Goal: Book appointment/travel/reservation

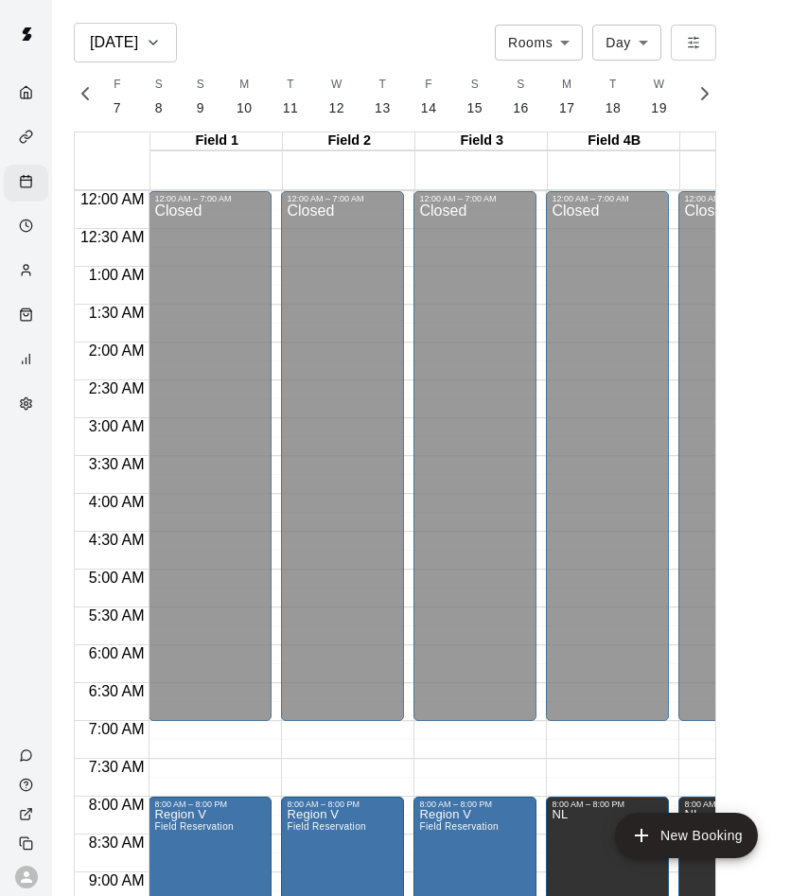
scroll to position [572, 374]
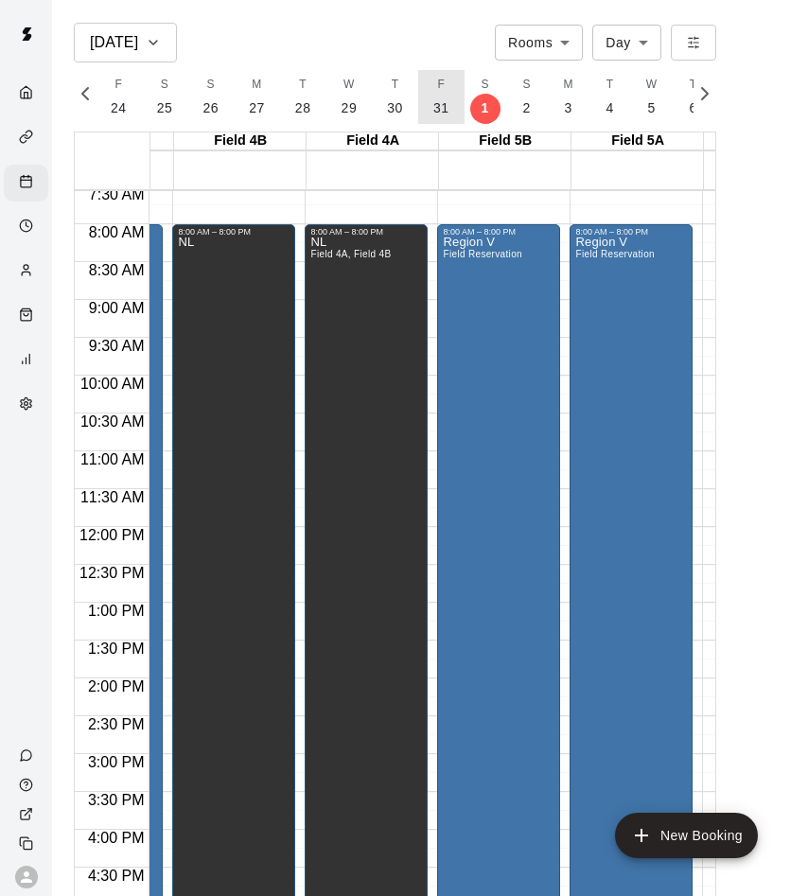
click at [424, 102] on button "F 31" at bounding box center [441, 97] width 46 height 54
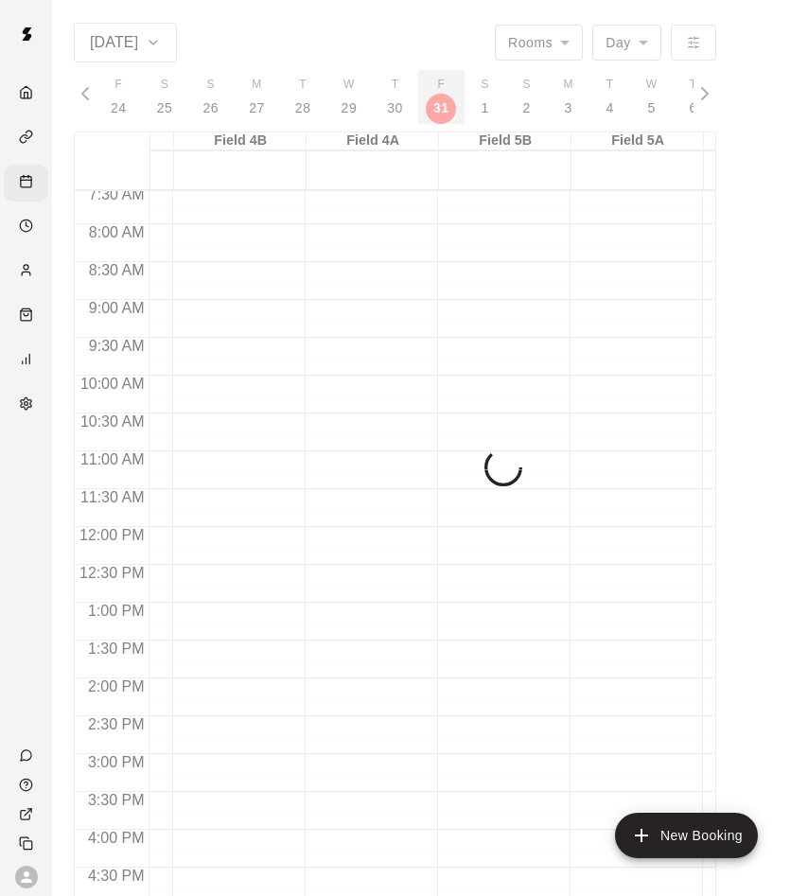
scroll to position [0, 10304]
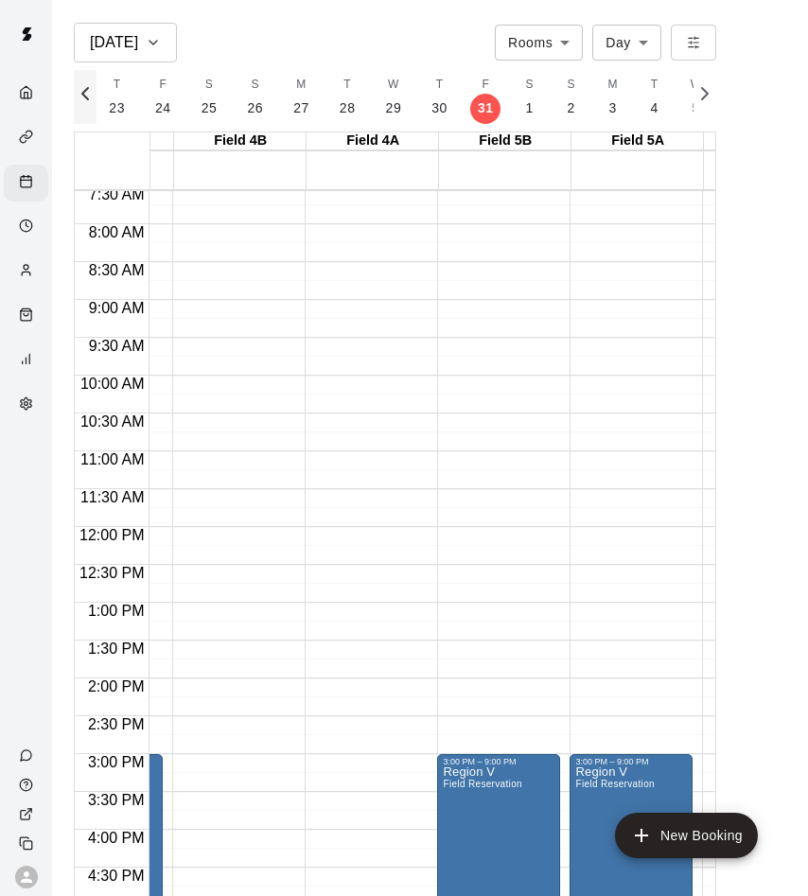
click at [83, 92] on icon "button" at bounding box center [85, 93] width 6 height 11
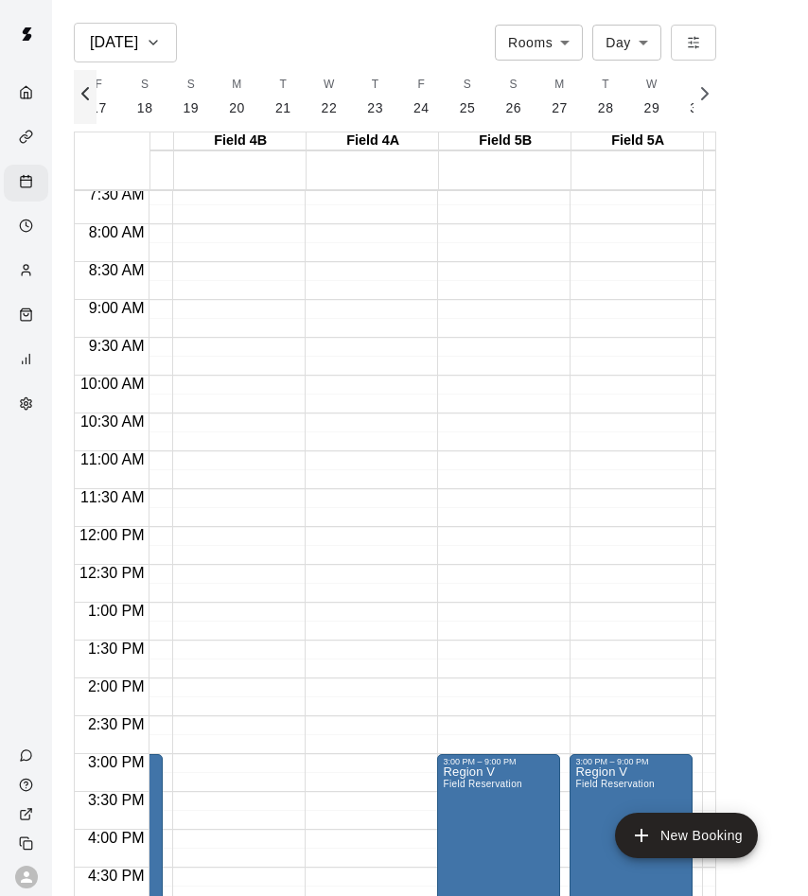
click at [83, 92] on icon "button" at bounding box center [85, 93] width 6 height 11
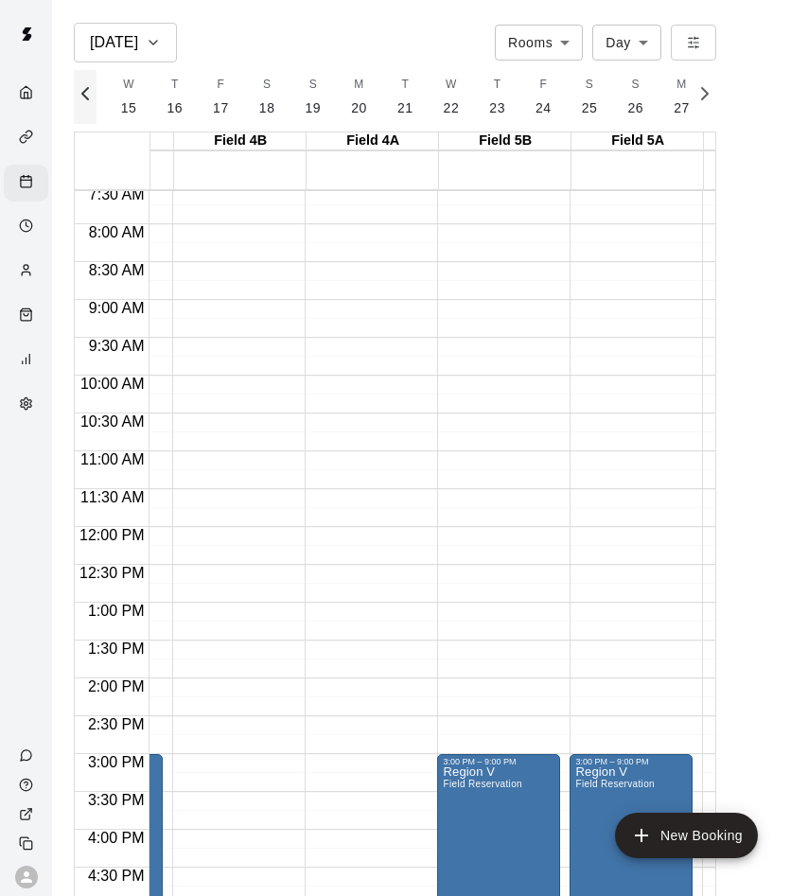
click at [83, 92] on icon "button" at bounding box center [85, 93] width 6 height 11
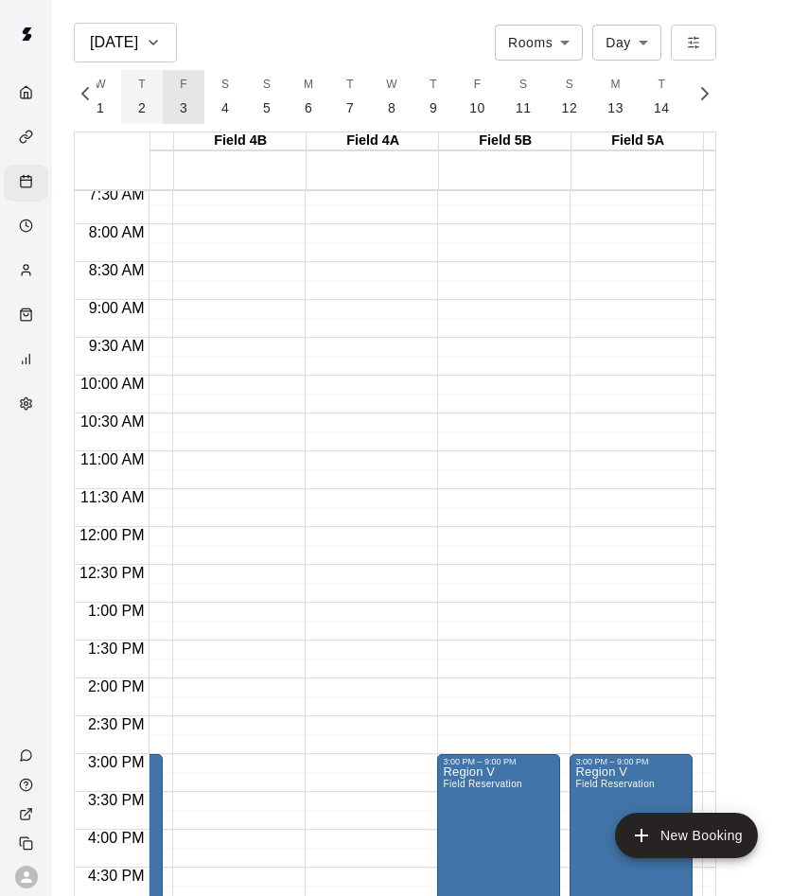
drag, startPoint x: 175, startPoint y: 106, endPoint x: 129, endPoint y: 95, distance: 47.7
click at [180, 106] on p "3" at bounding box center [184, 108] width 8 height 20
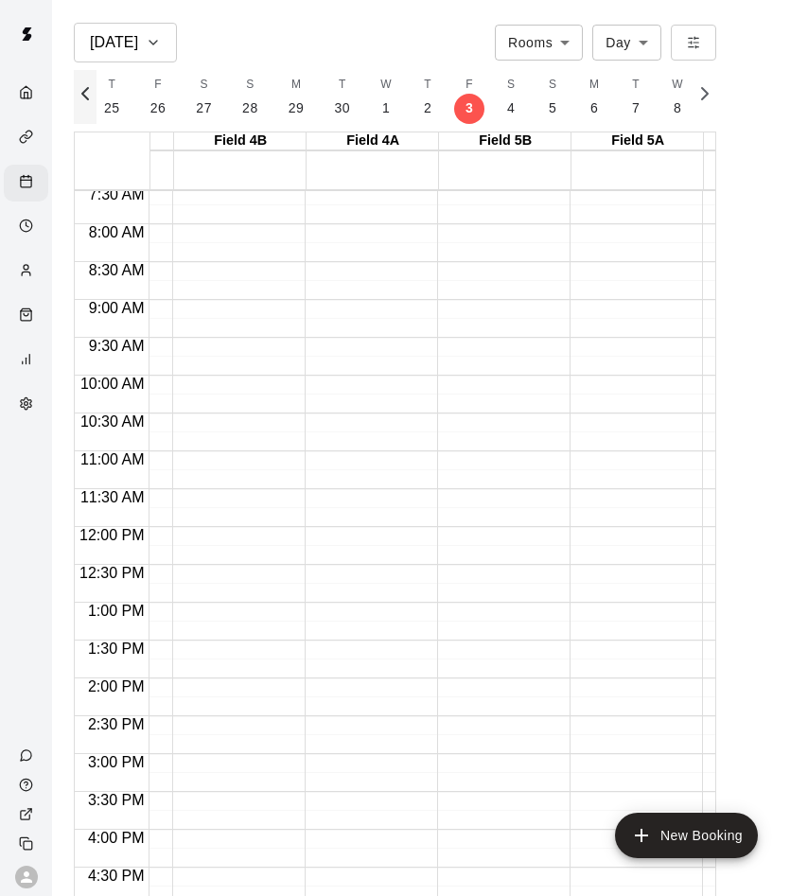
click at [92, 98] on icon "button" at bounding box center [85, 93] width 23 height 23
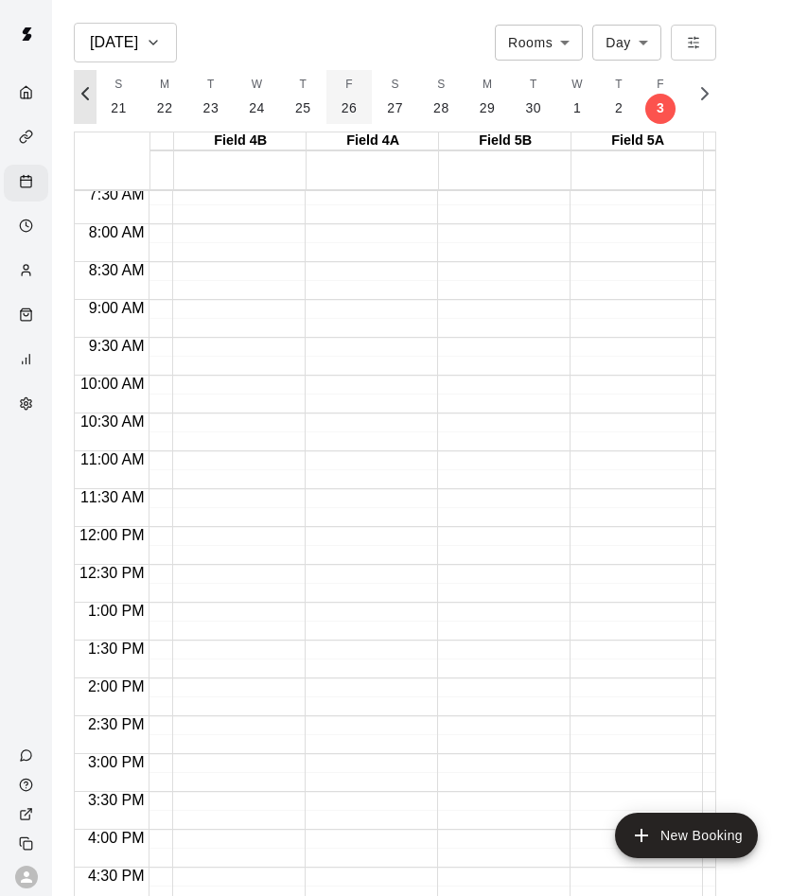
scroll to position [0, 8794]
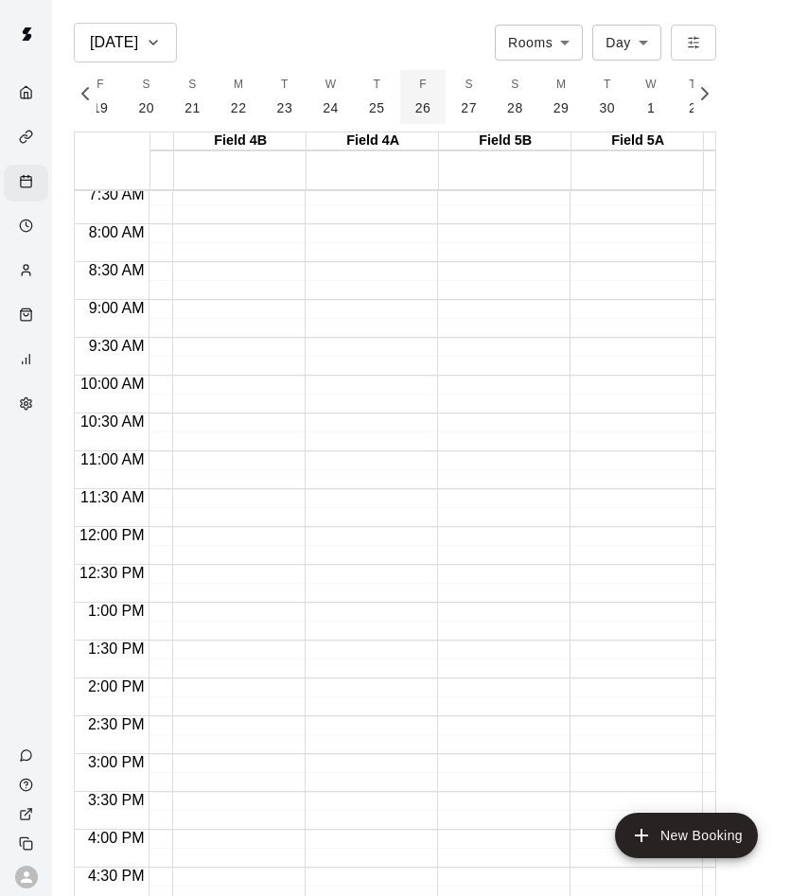
click at [405, 96] on button "F 26" at bounding box center [423, 97] width 46 height 54
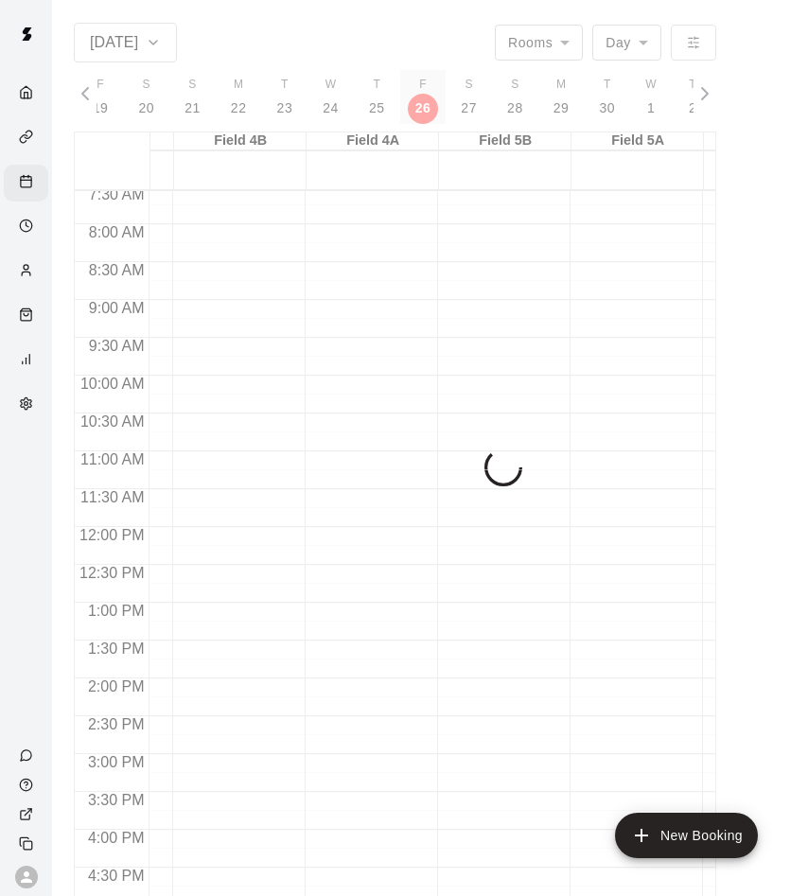
click at [416, 106] on div "F 7 S 8 S 9 M 10 T 11 W 12 T 13 F 14 S 15 S 16 M 17 T 18 W 19 T 20 F 21 S 22 S …" at bounding box center [394, 97] width 597 height 54
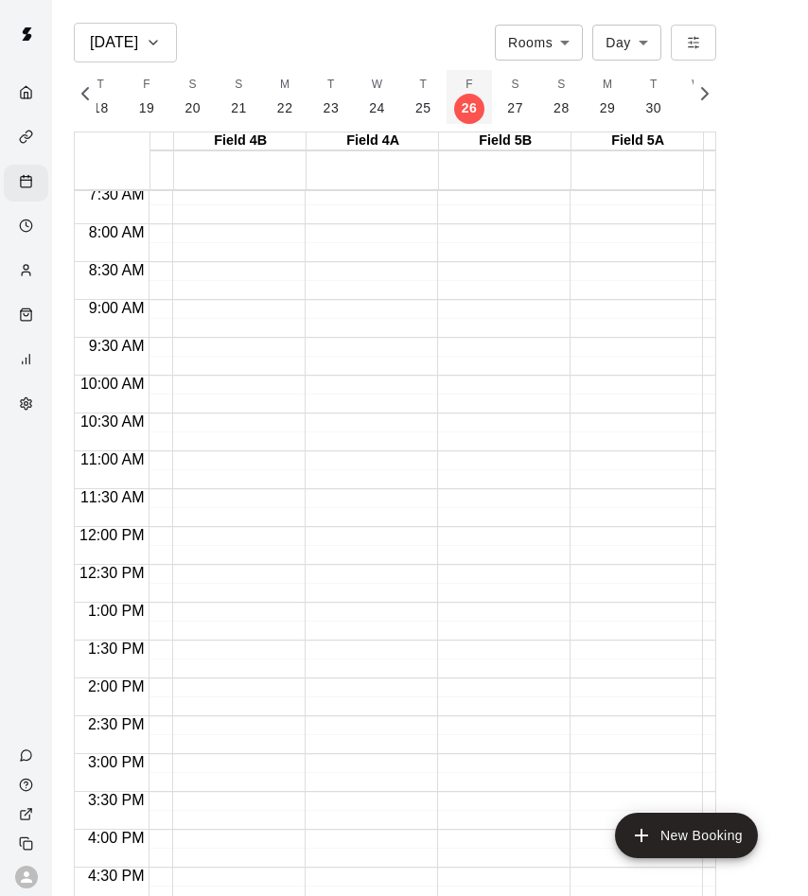
click at [469, 101] on button "F 26" at bounding box center [469, 97] width 46 height 54
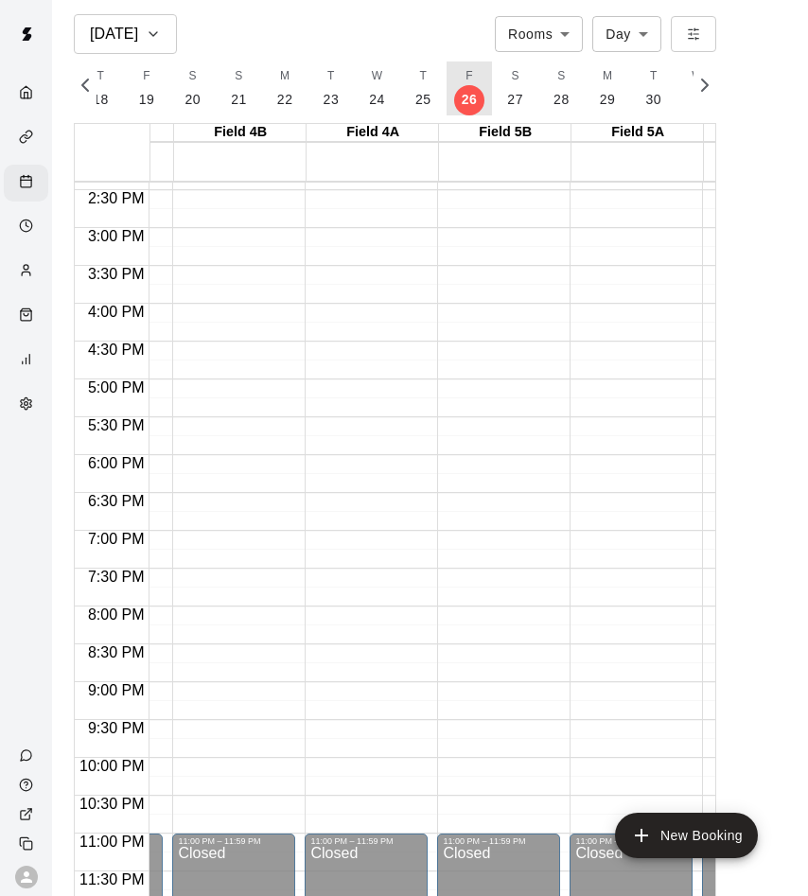
scroll to position [0, 0]
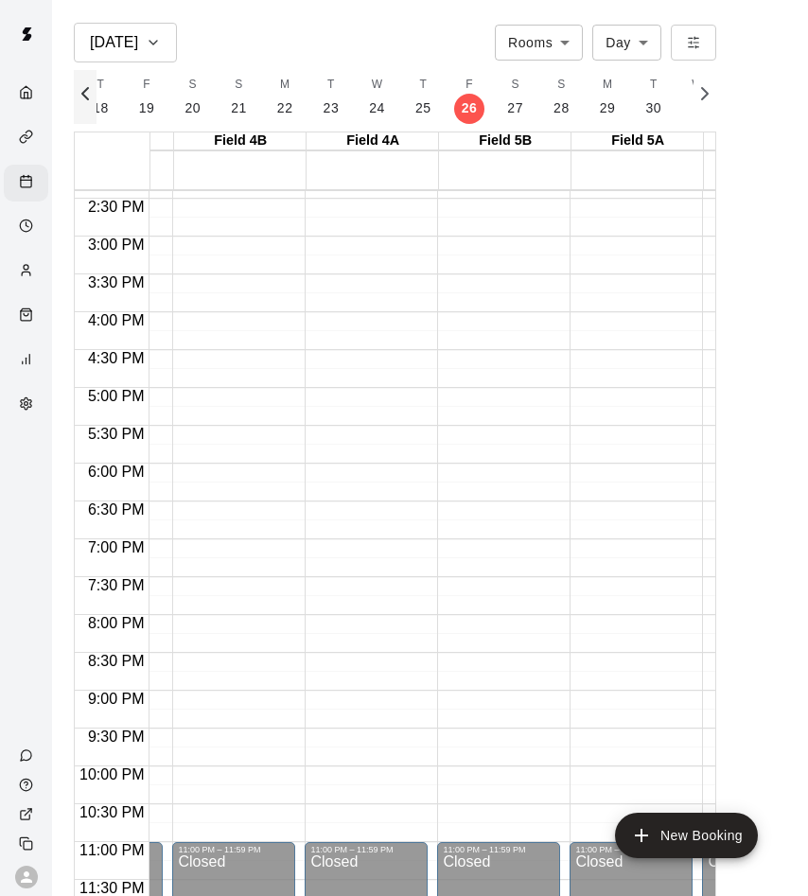
click at [78, 92] on icon "button" at bounding box center [85, 93] width 23 height 23
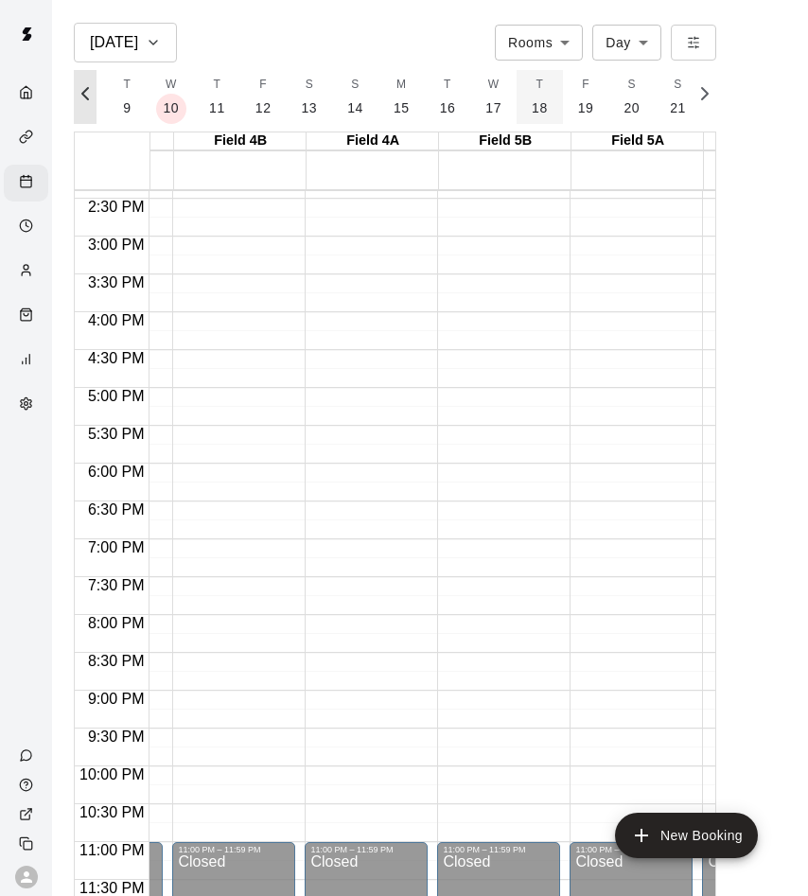
scroll to position [0, 8218]
click at [665, 94] on button "F 19" at bounding box center [677, 97] width 46 height 54
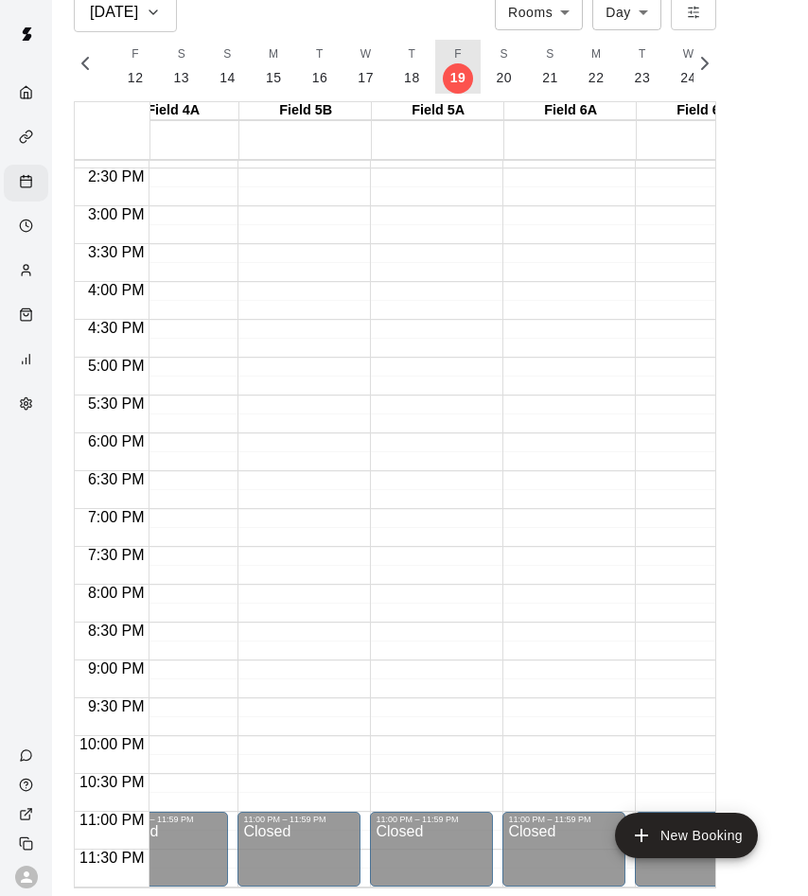
scroll to position [0, 620]
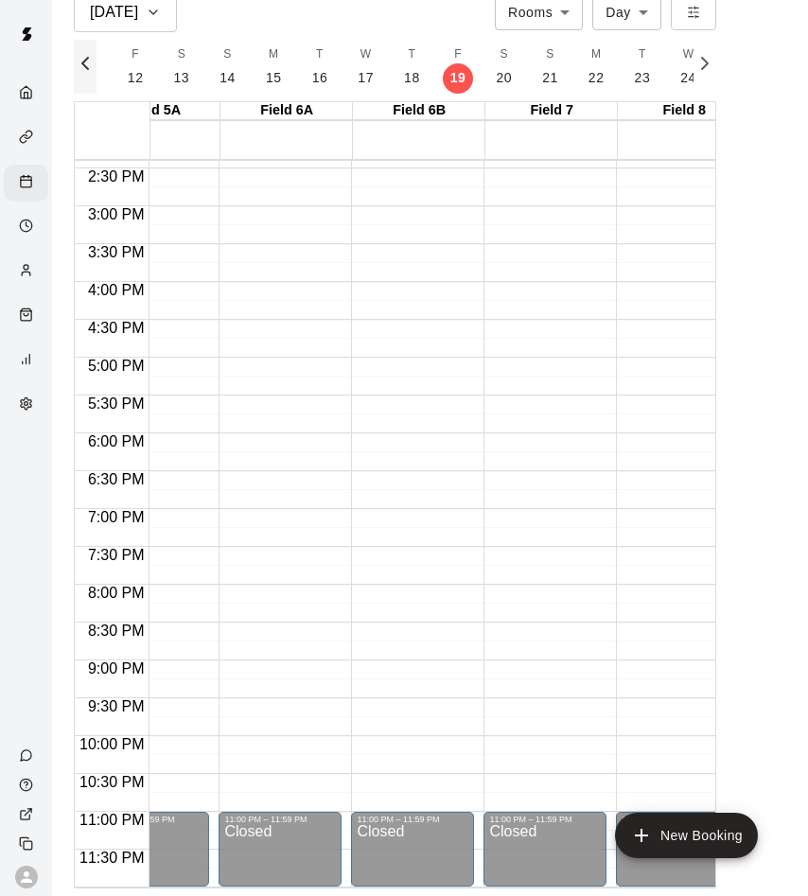
click at [94, 64] on icon "button" at bounding box center [85, 63] width 23 height 23
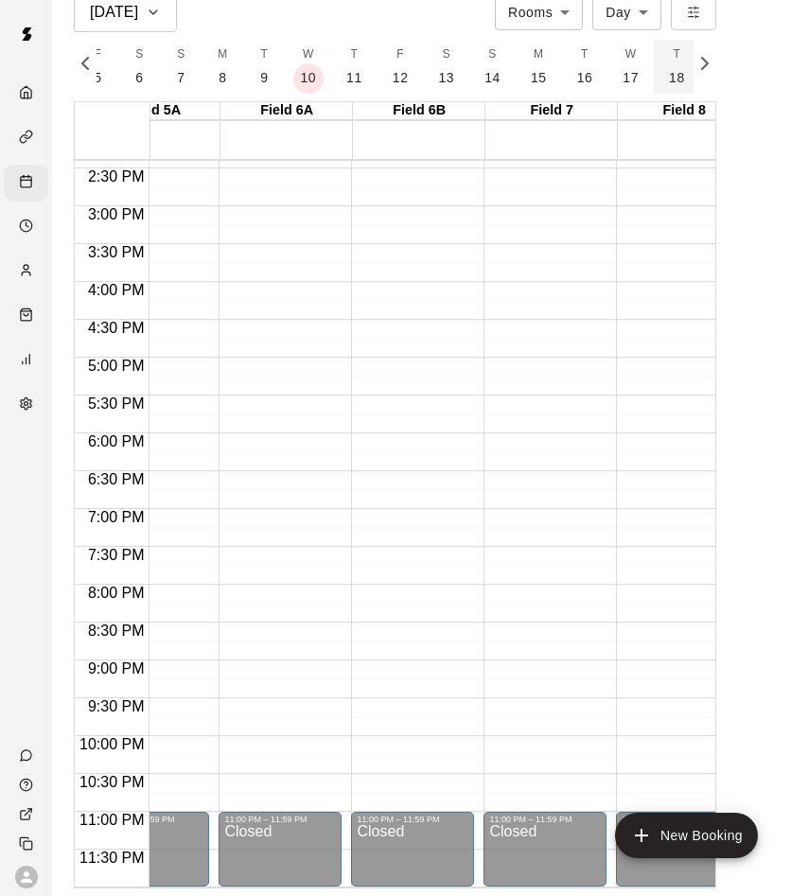
click at [669, 83] on p "18" at bounding box center [677, 78] width 16 height 20
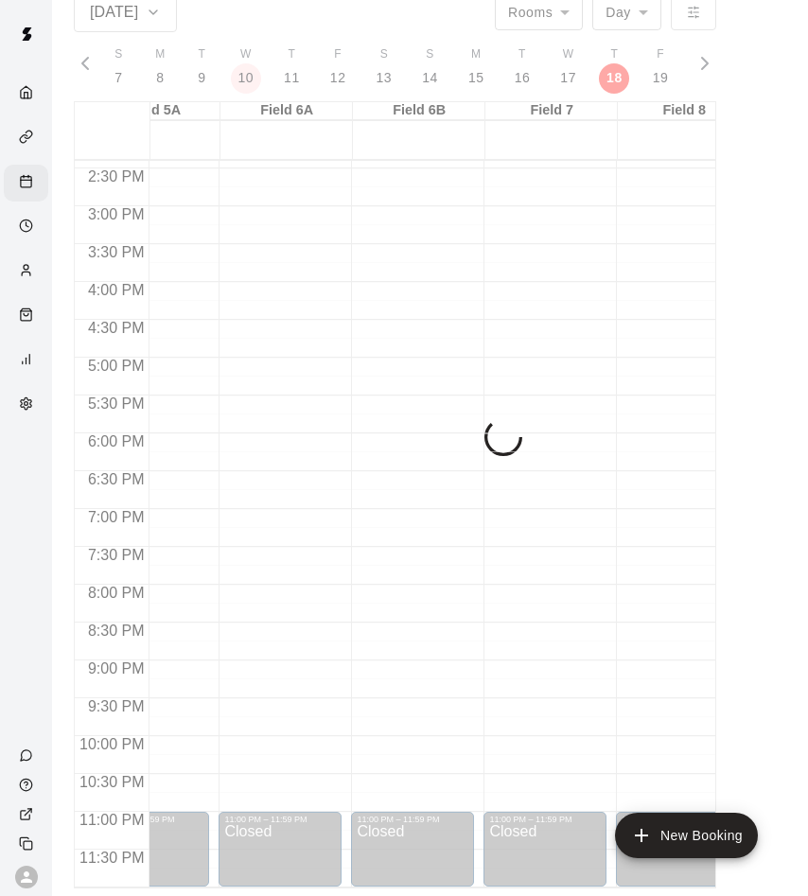
click at [703, 74] on div "[DATE] Rooms ***** ​ Day *** ​ F 7 S 8 S 9 M 10 T 11 W 12 T 13 F 14 S 15 S 16 M…" at bounding box center [395, 440] width 642 height 896
click at [703, 74] on icon "button" at bounding box center [704, 63] width 23 height 23
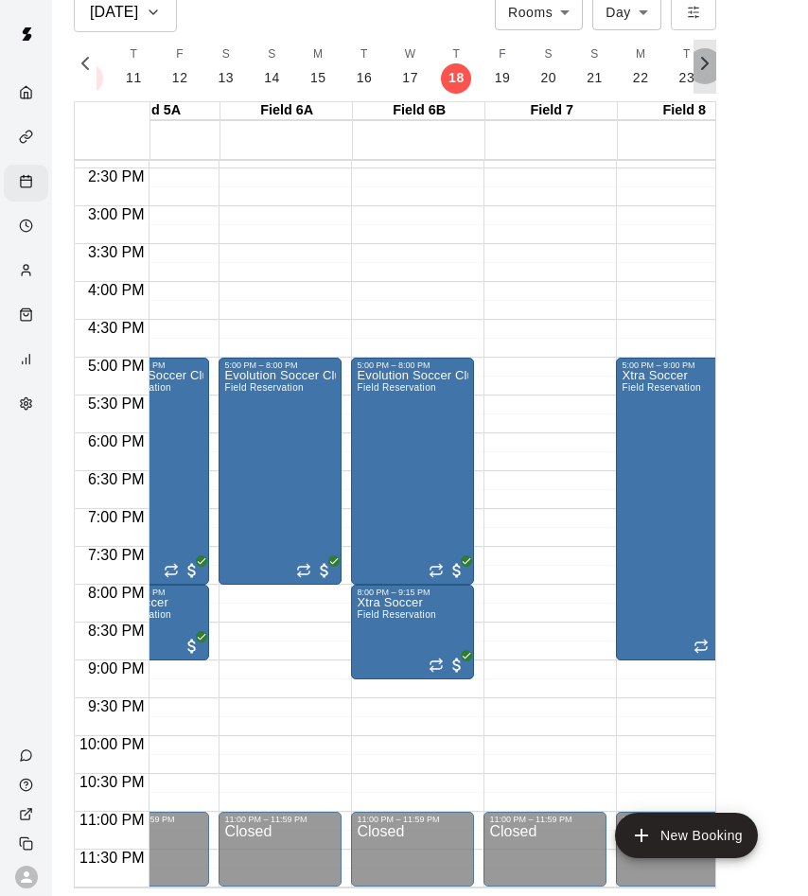
click at [703, 74] on icon "button" at bounding box center [704, 63] width 23 height 23
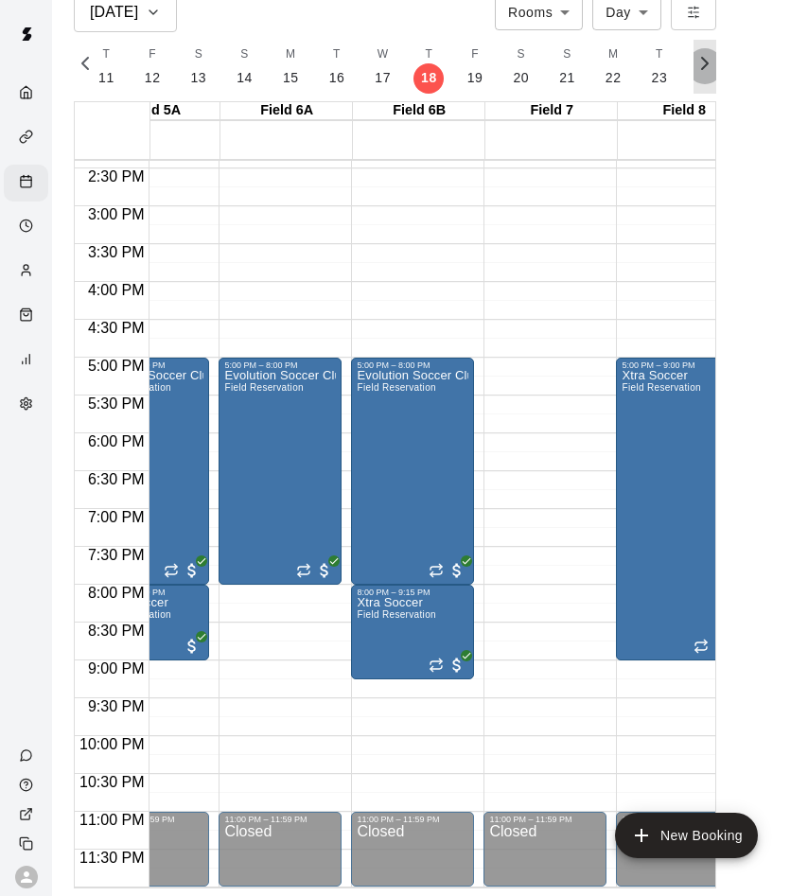
click at [703, 74] on icon "button" at bounding box center [704, 63] width 23 height 23
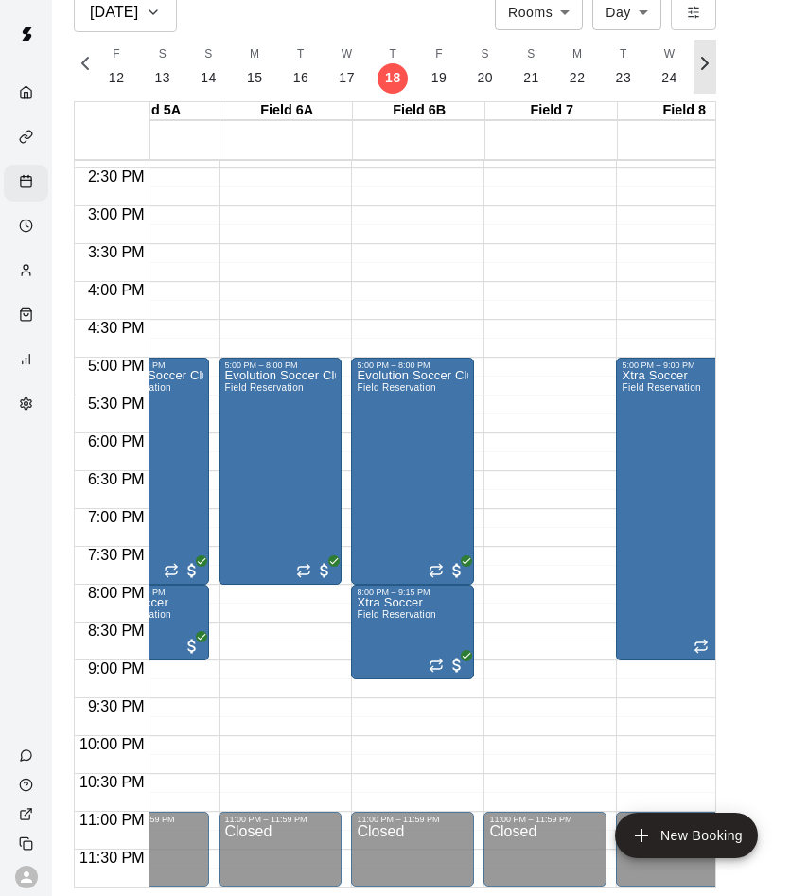
click at [703, 74] on icon "button" at bounding box center [704, 63] width 23 height 23
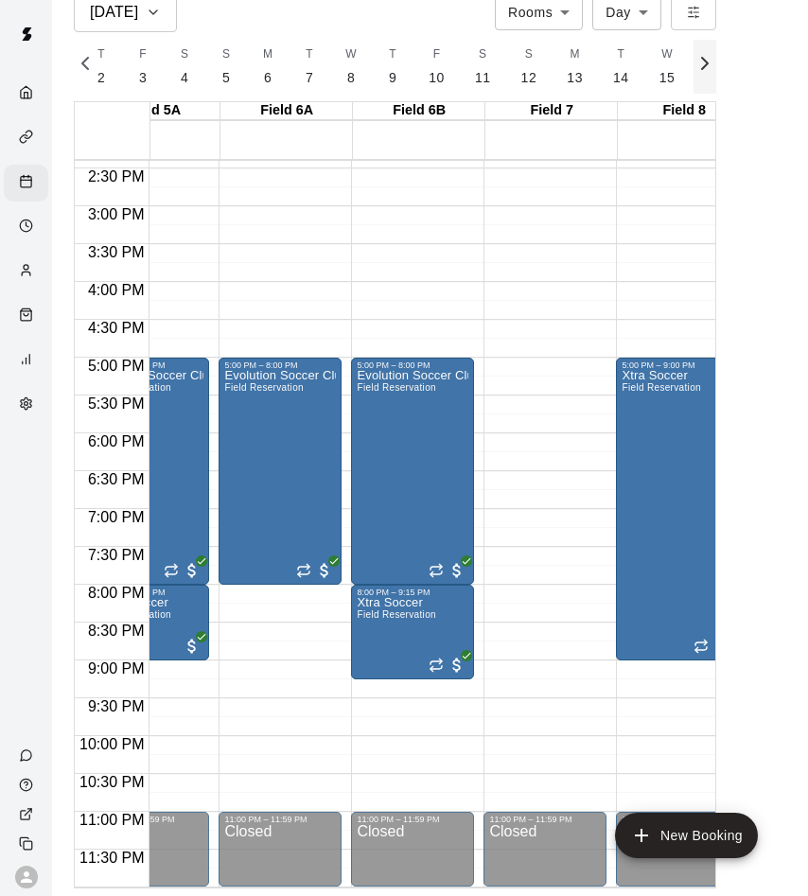
click at [703, 74] on icon "button" at bounding box center [704, 63] width 23 height 23
click at [686, 74] on button "S 8" at bounding box center [684, 67] width 42 height 54
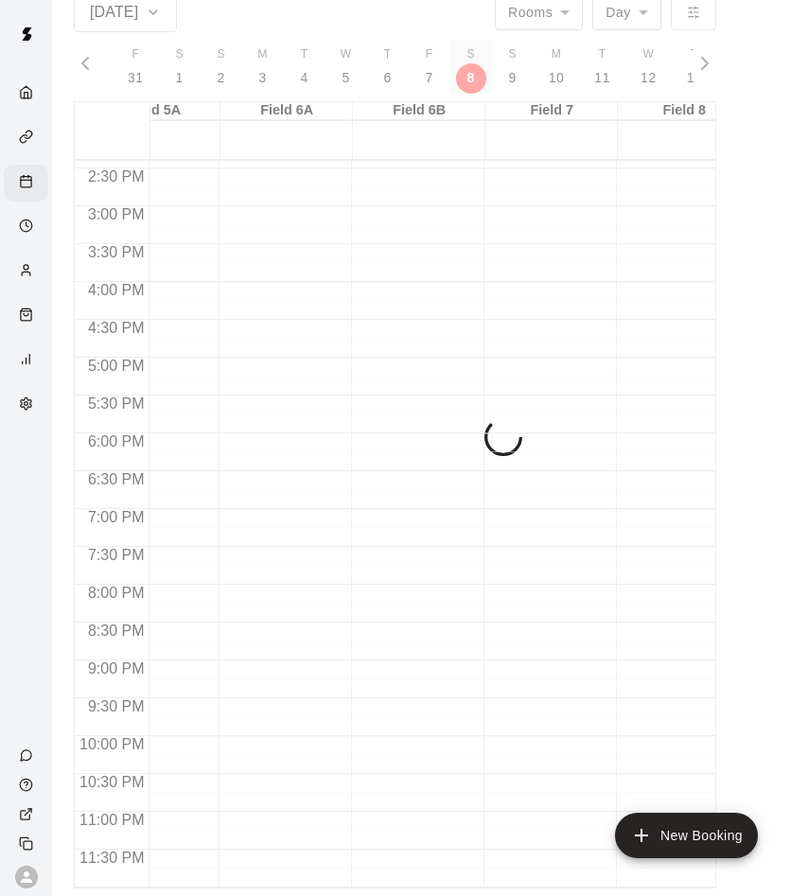
scroll to position [0, 10660]
click at [502, 74] on p "9" at bounding box center [506, 78] width 8 height 20
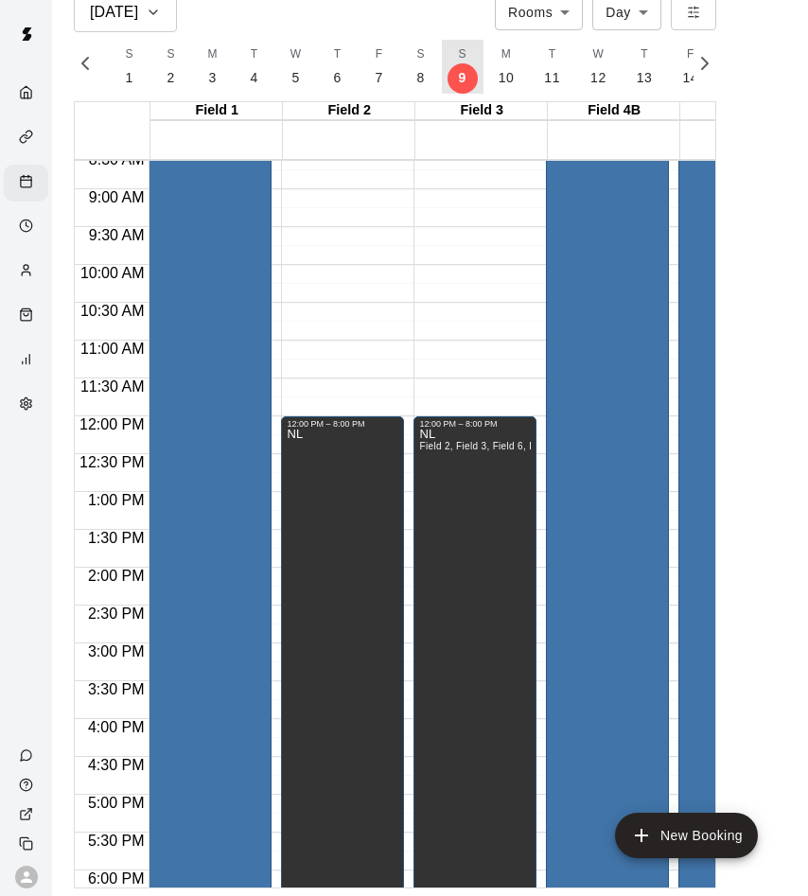
scroll to position [667, 0]
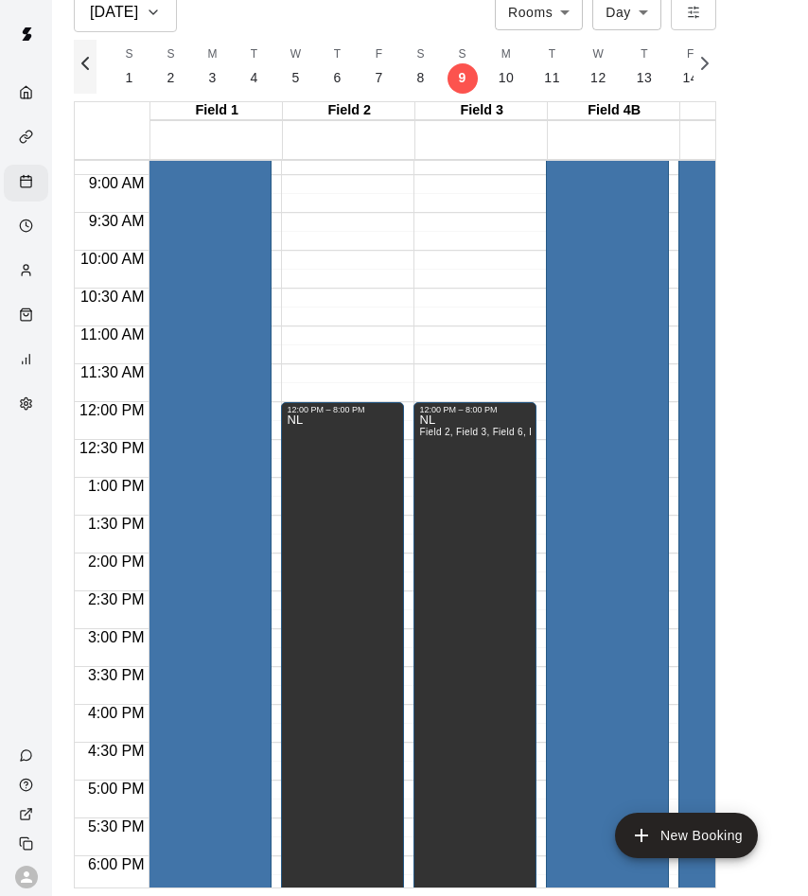
click at [77, 65] on icon "button" at bounding box center [85, 63] width 23 height 23
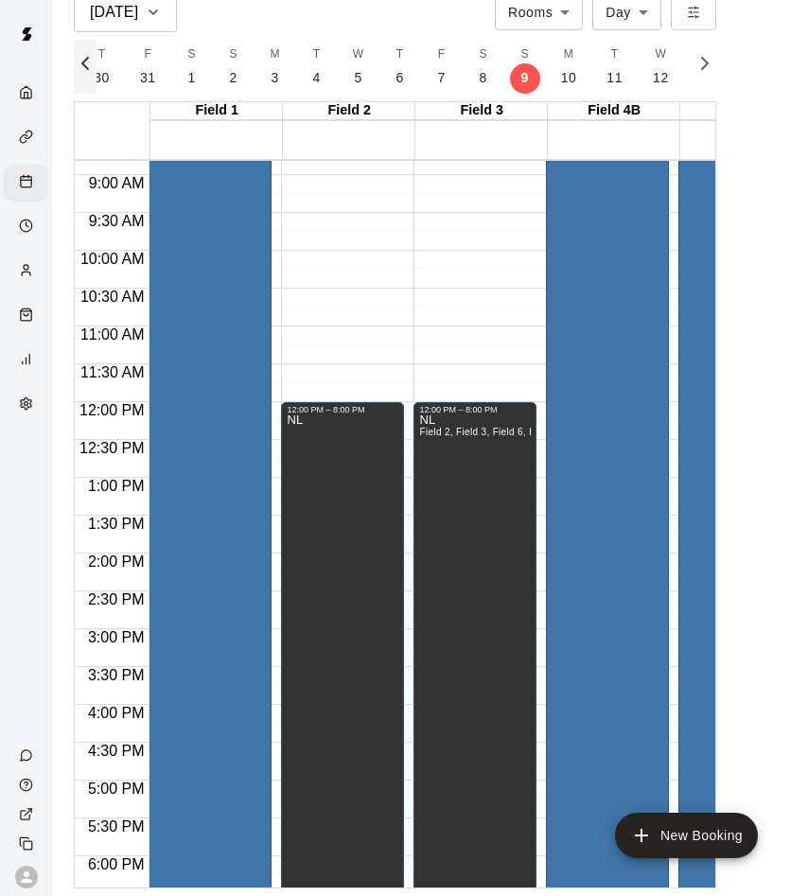
click at [77, 65] on icon "button" at bounding box center [85, 63] width 23 height 23
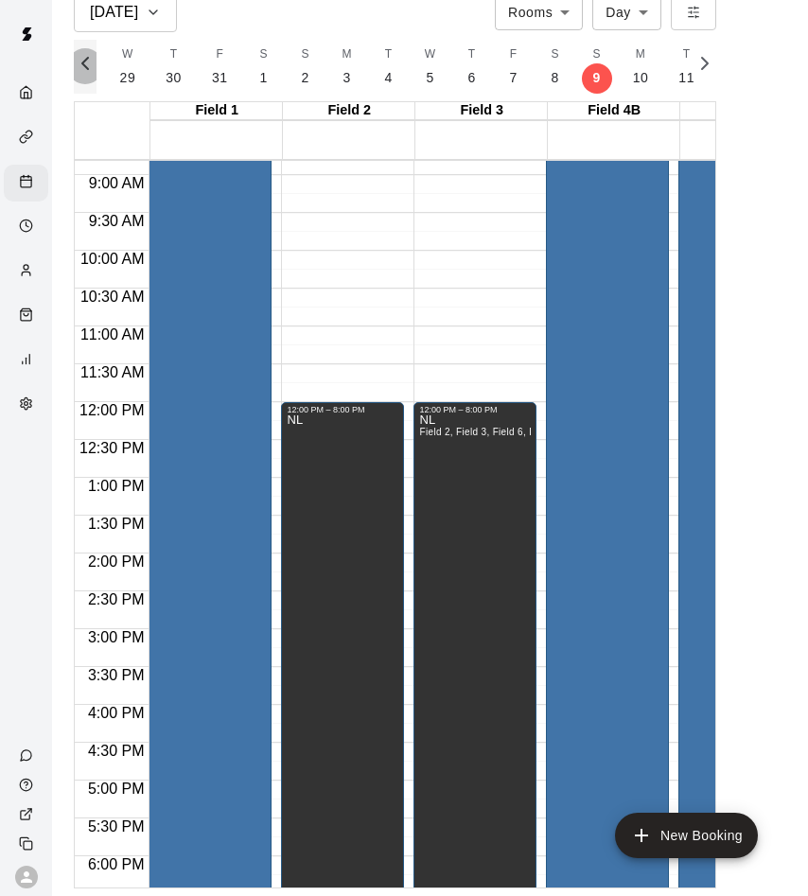
click at [77, 65] on icon "button" at bounding box center [85, 63] width 23 height 23
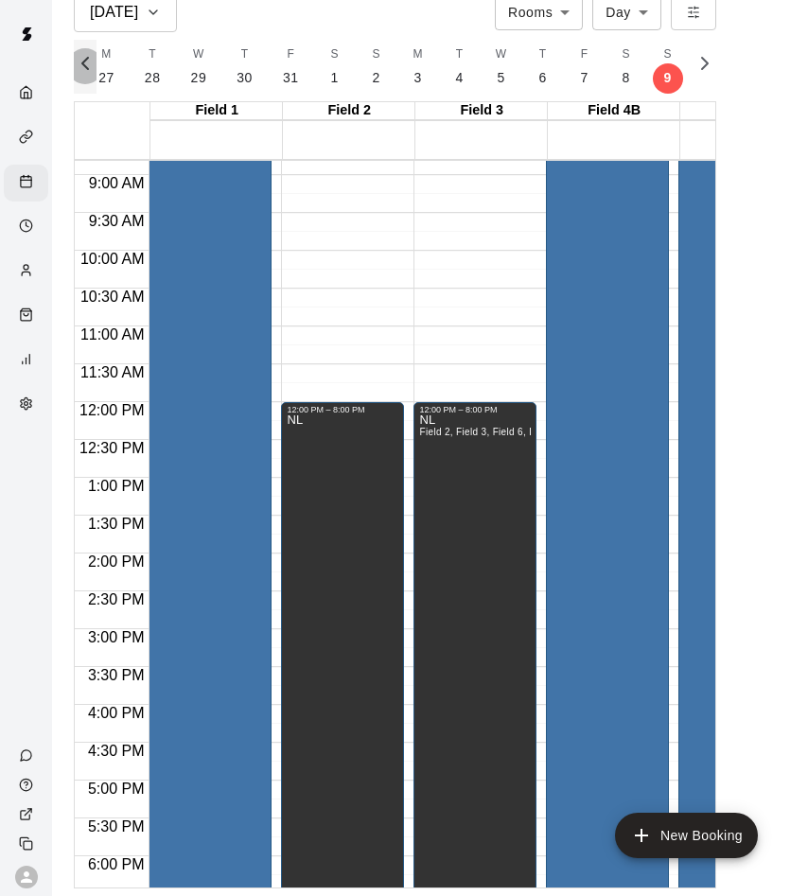
click at [77, 65] on icon "button" at bounding box center [85, 63] width 23 height 23
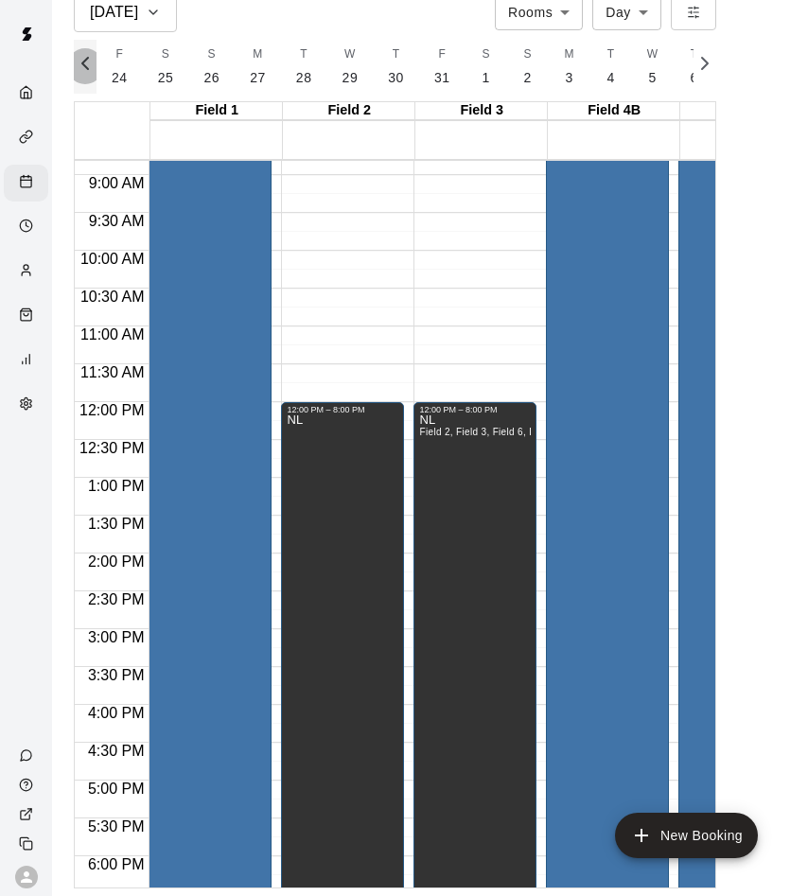
click at [77, 65] on icon "button" at bounding box center [85, 63] width 23 height 23
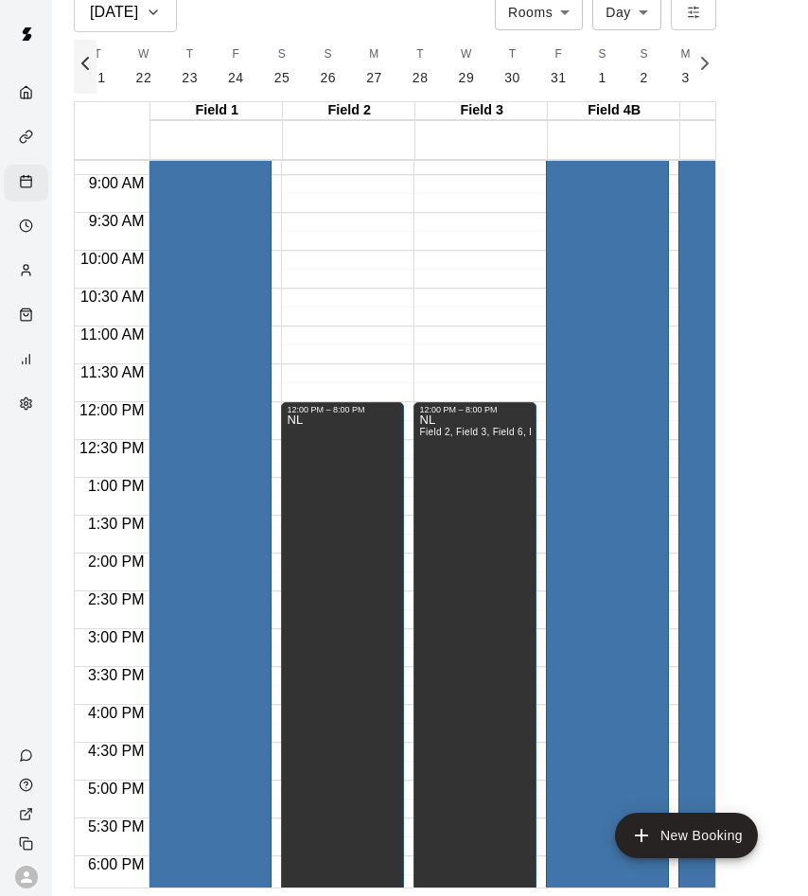
scroll to position [0, 10046]
click at [218, 75] on button "M 20" at bounding box center [237, 67] width 46 height 54
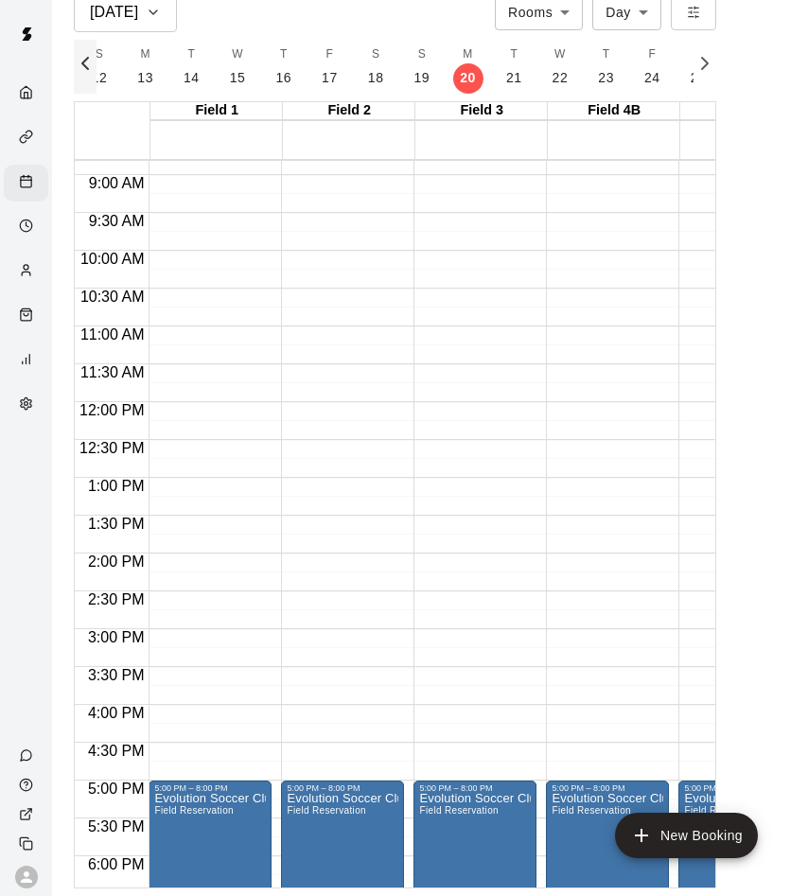
click at [86, 62] on icon "button" at bounding box center [85, 63] width 23 height 23
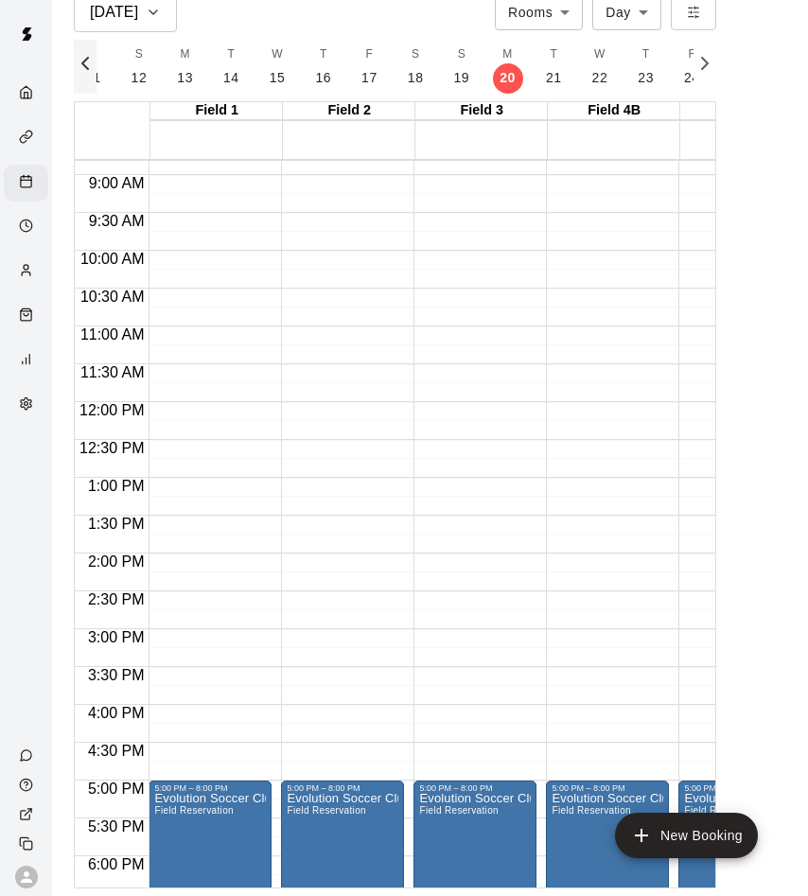
click at [86, 62] on icon "button" at bounding box center [85, 63] width 23 height 23
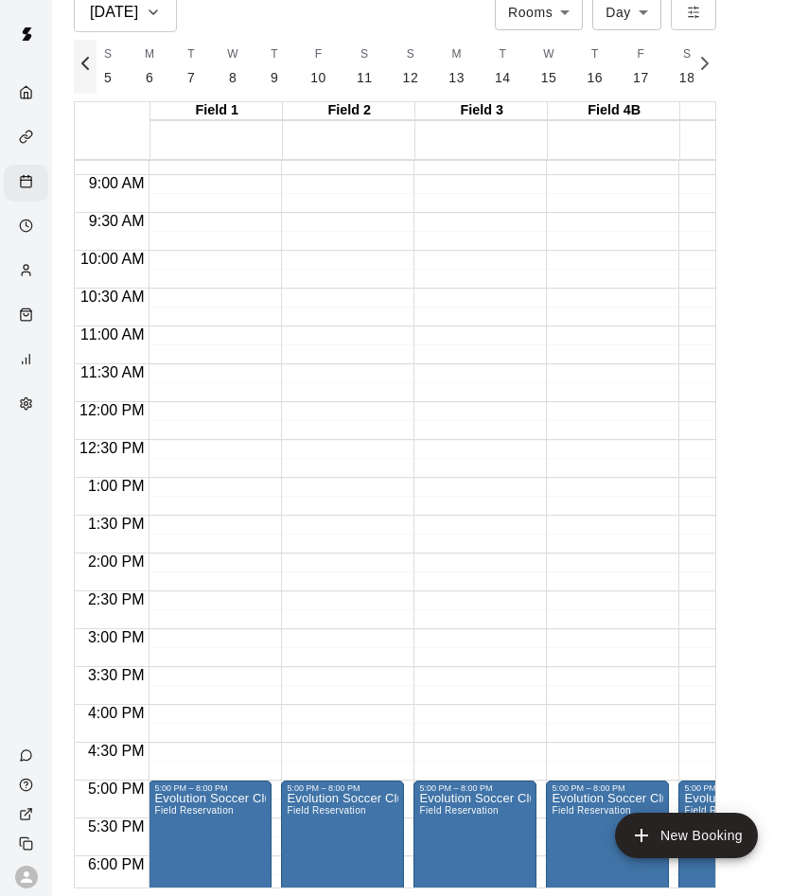
click at [86, 62] on icon "button" at bounding box center [85, 63] width 23 height 23
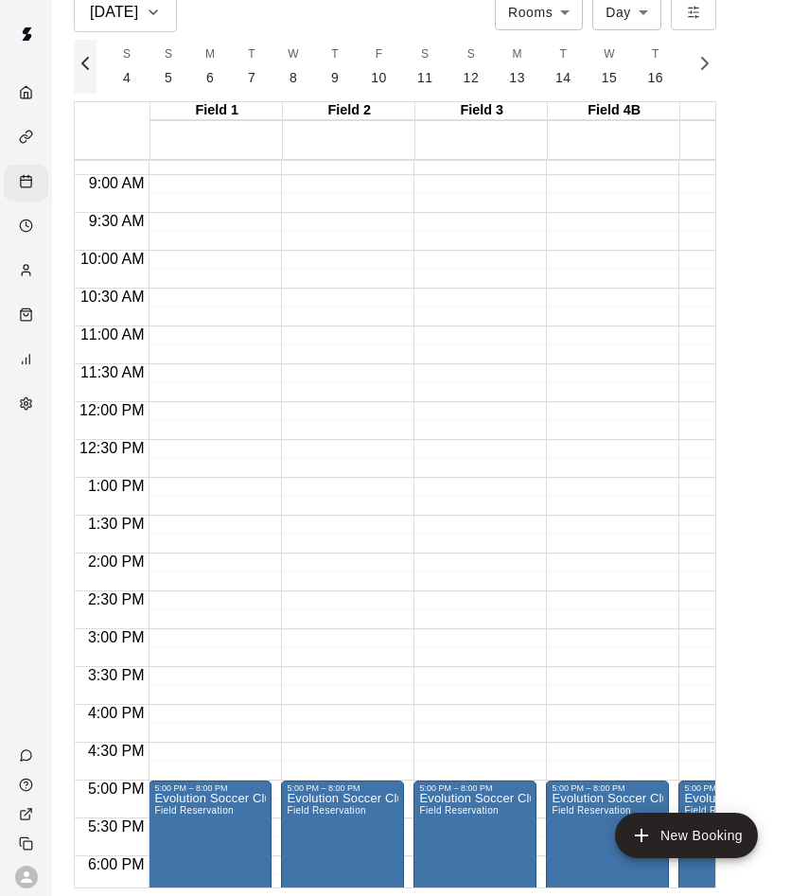
click at [86, 62] on icon "button" at bounding box center [85, 63] width 23 height 23
click at [151, 73] on p "20" at bounding box center [159, 78] width 16 height 20
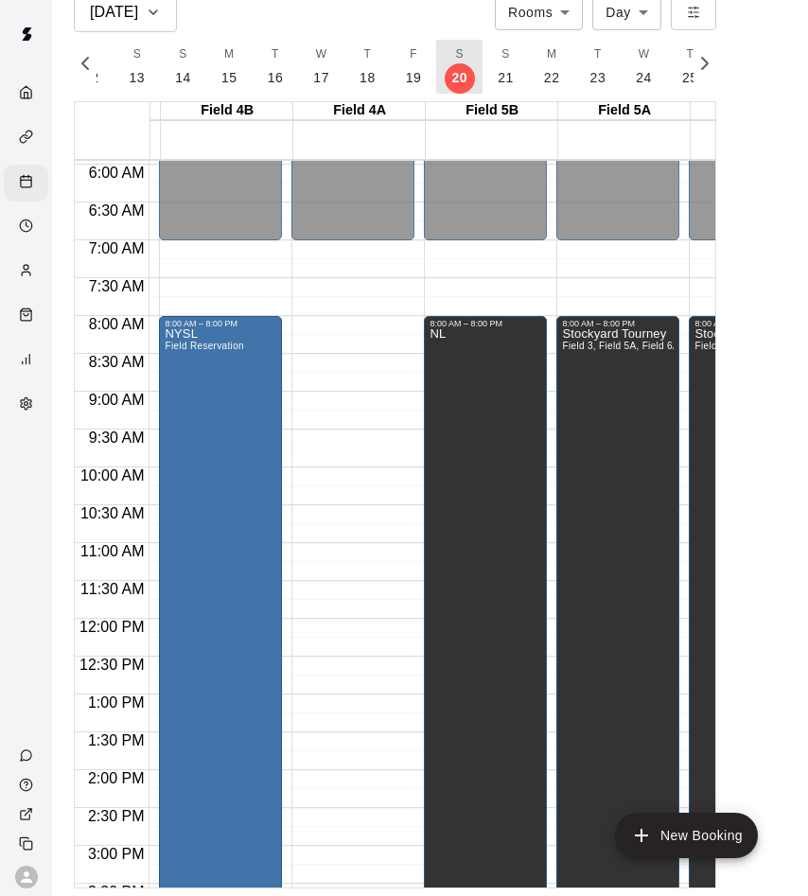
scroll to position [0, 400]
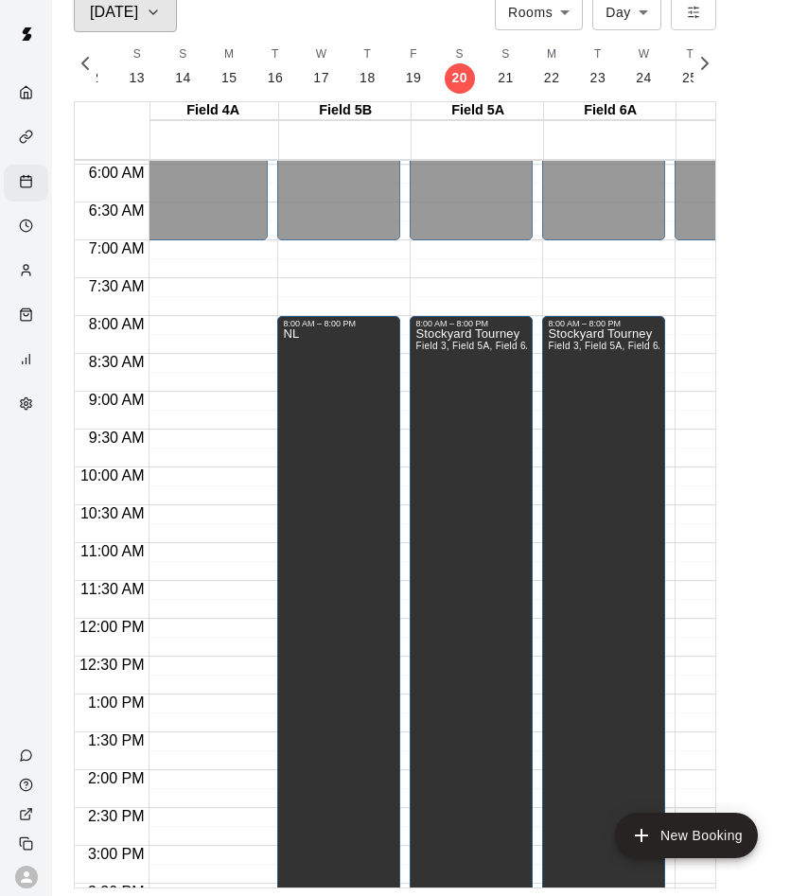
click at [139, 12] on div "[DATE]" at bounding box center [125, 12] width 71 height 26
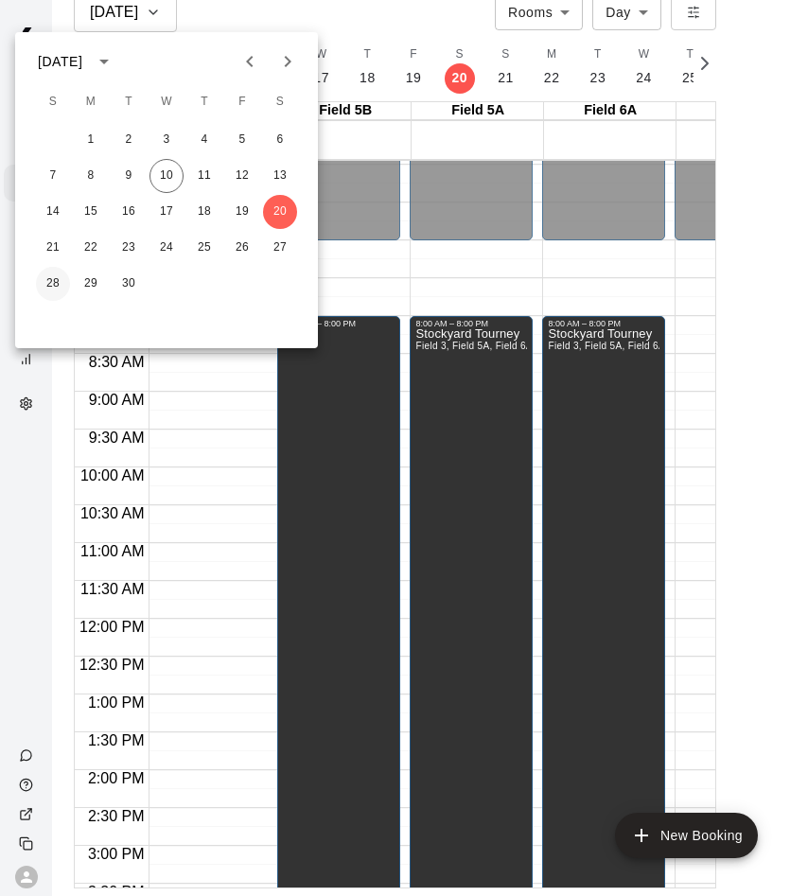
click at [61, 279] on button "28" at bounding box center [53, 284] width 34 height 34
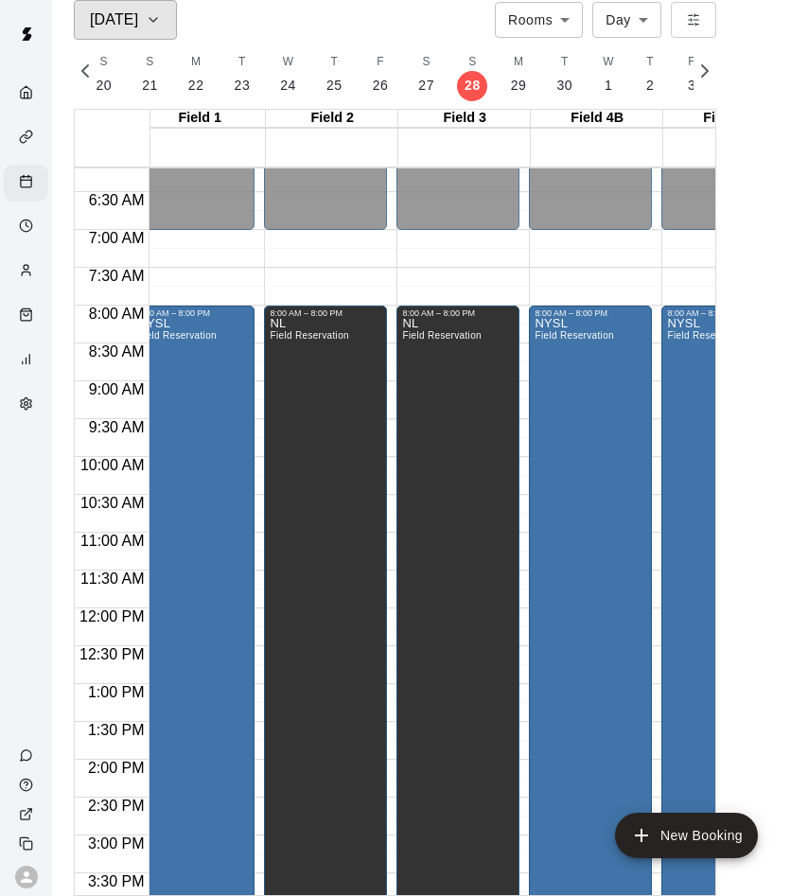
scroll to position [0, 0]
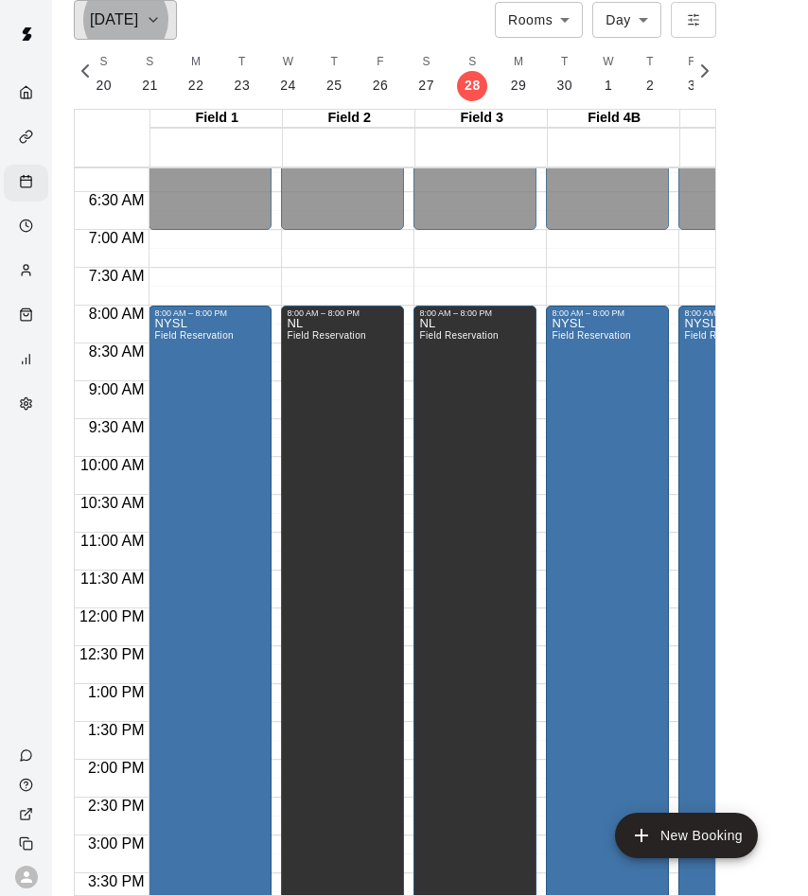
click at [148, 24] on icon "button" at bounding box center [153, 20] width 15 height 23
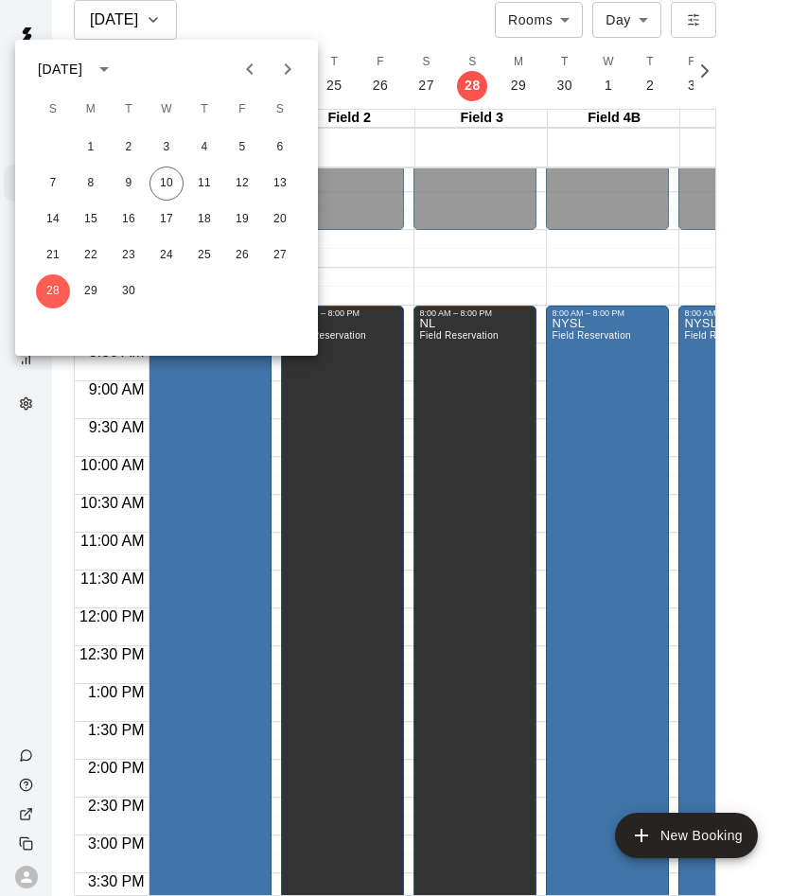
click at [115, 79] on icon "calendar view is open, switch to year view" at bounding box center [104, 69] width 23 height 23
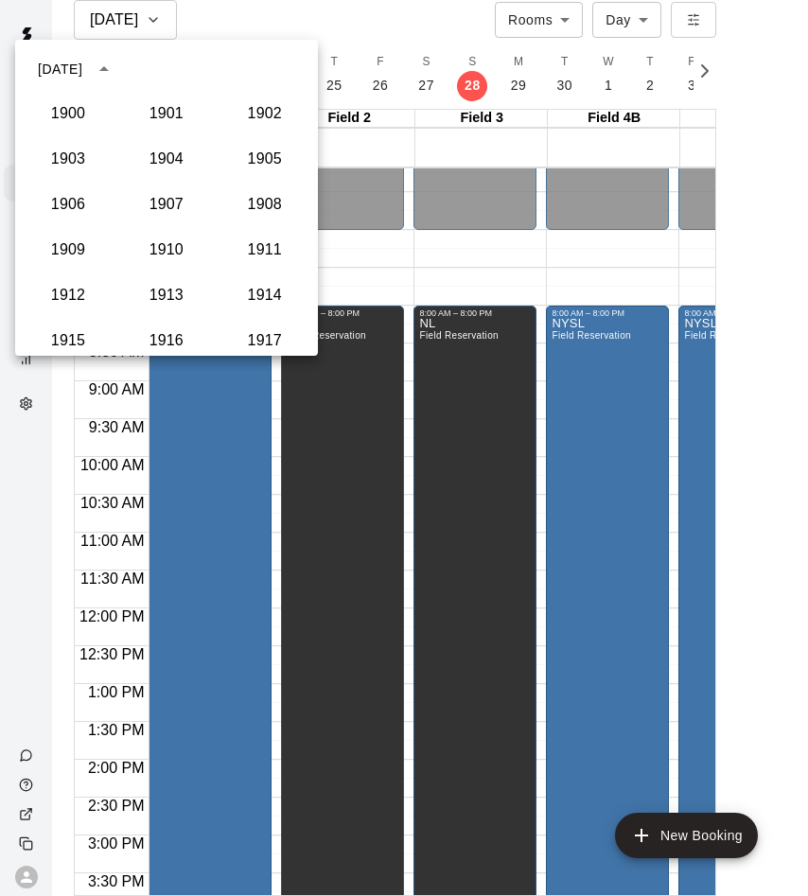
scroll to position [1752, 0]
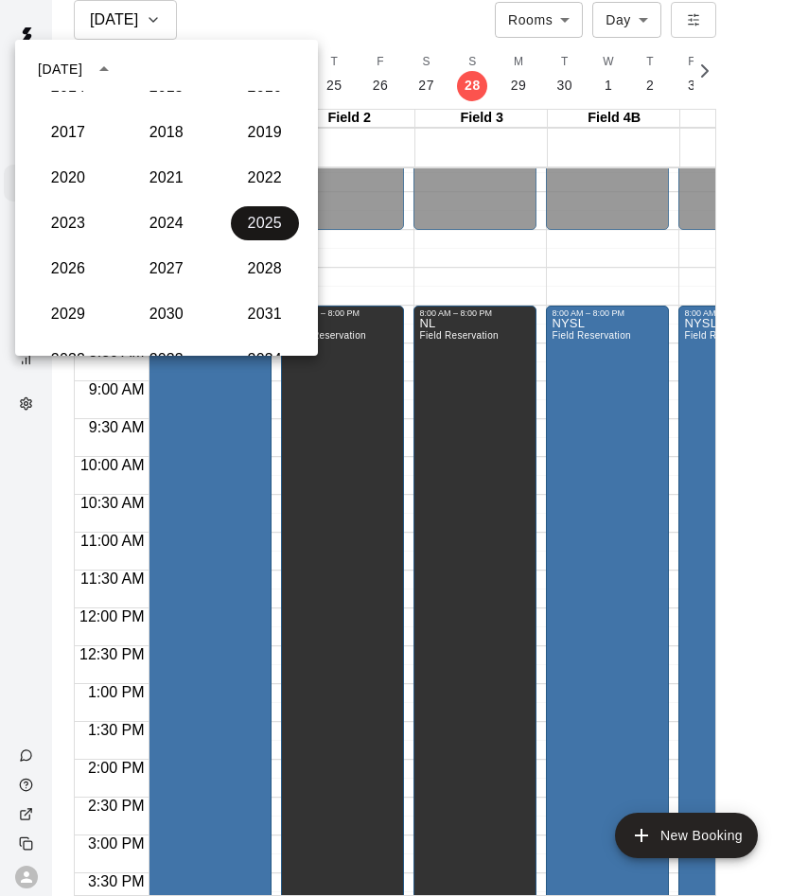
click at [254, 218] on button "2025" at bounding box center [265, 223] width 68 height 34
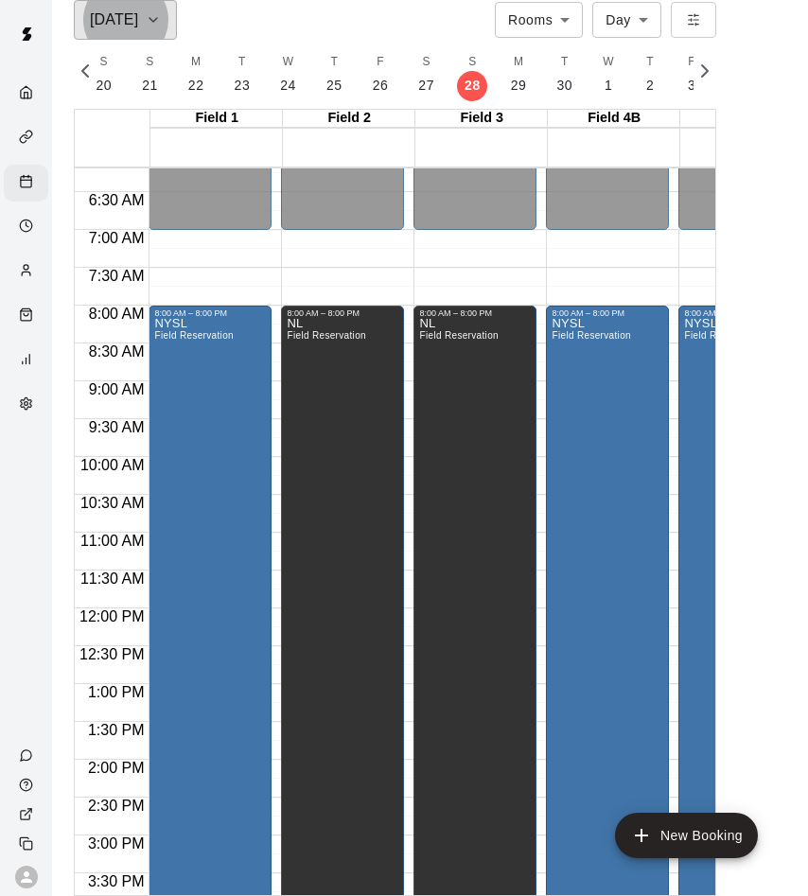
click at [132, 0] on button "[DATE]" at bounding box center [125, 20] width 103 height 40
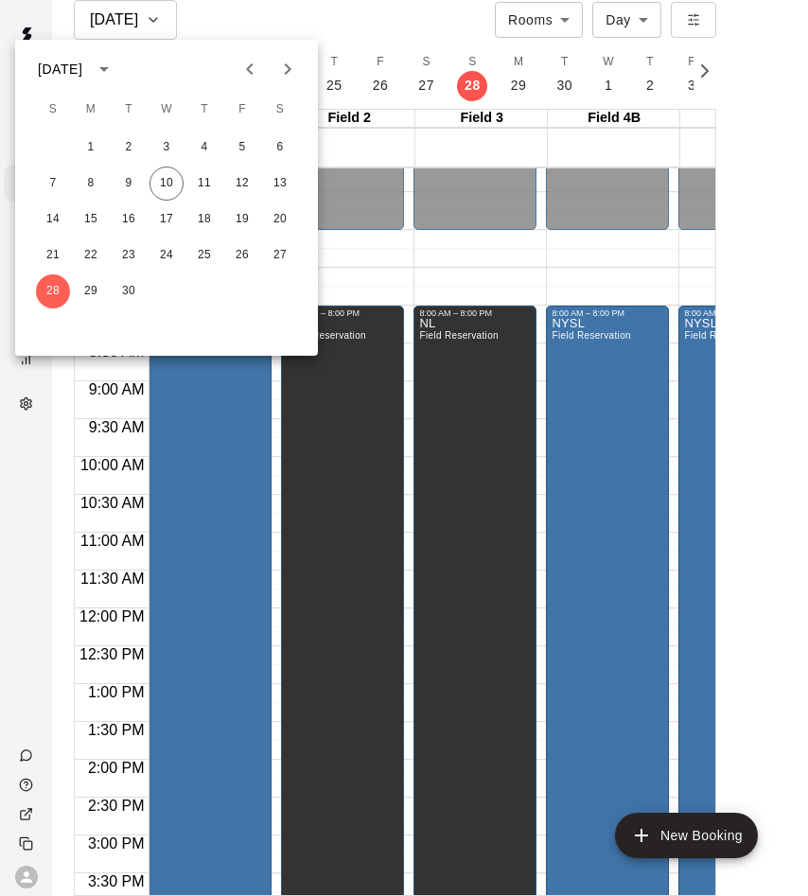
click at [289, 70] on icon "Next month" at bounding box center [287, 69] width 23 height 23
click at [291, 210] on button "18" at bounding box center [280, 219] width 34 height 34
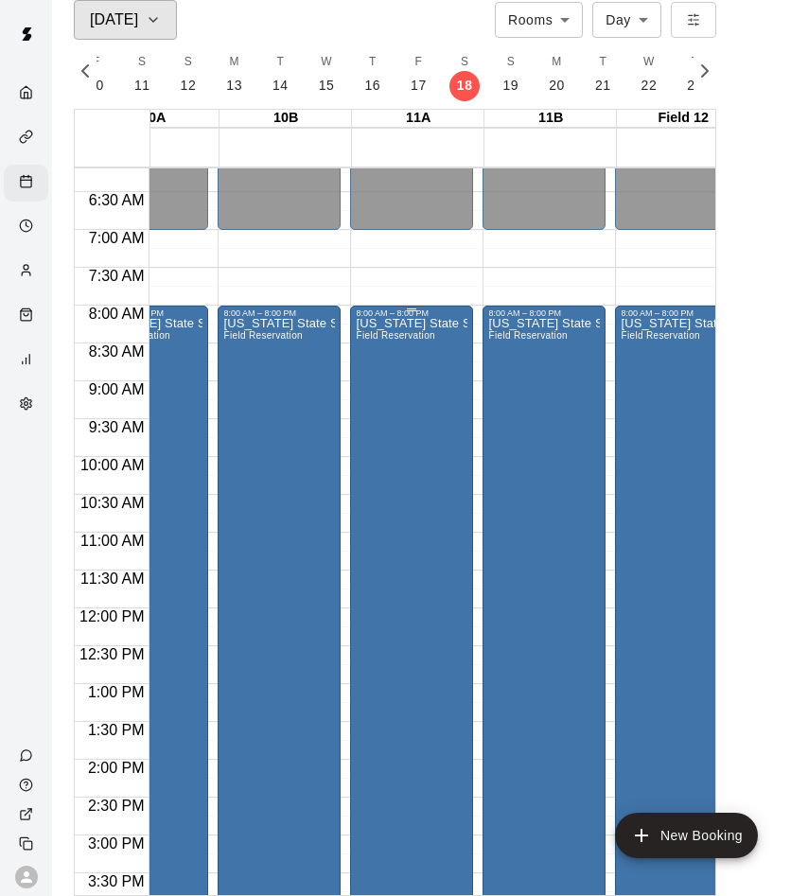
scroll to position [0, 1655]
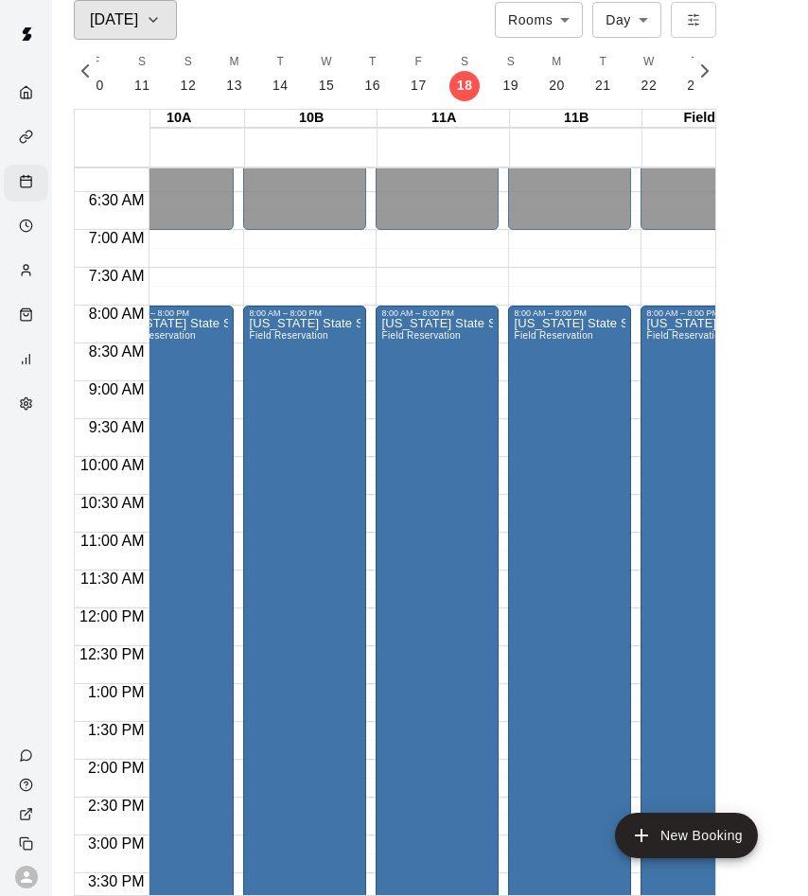
click at [154, 35] on button "[DATE]" at bounding box center [125, 20] width 103 height 40
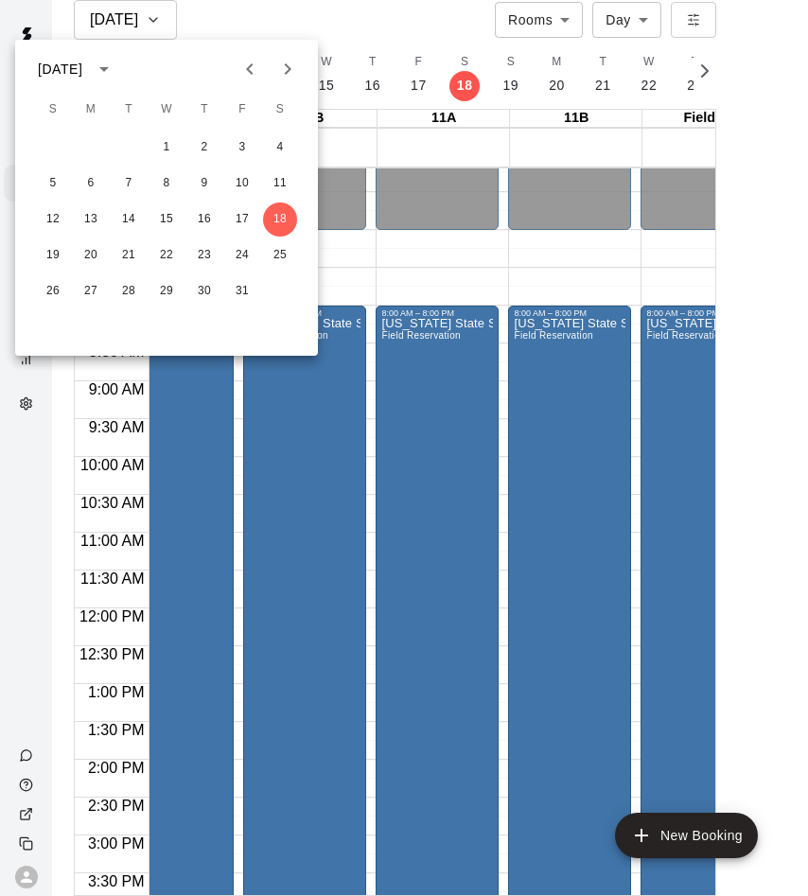
click at [282, 75] on icon "Next month" at bounding box center [287, 69] width 23 height 23
click at [286, 142] on button "1" at bounding box center [280, 148] width 34 height 34
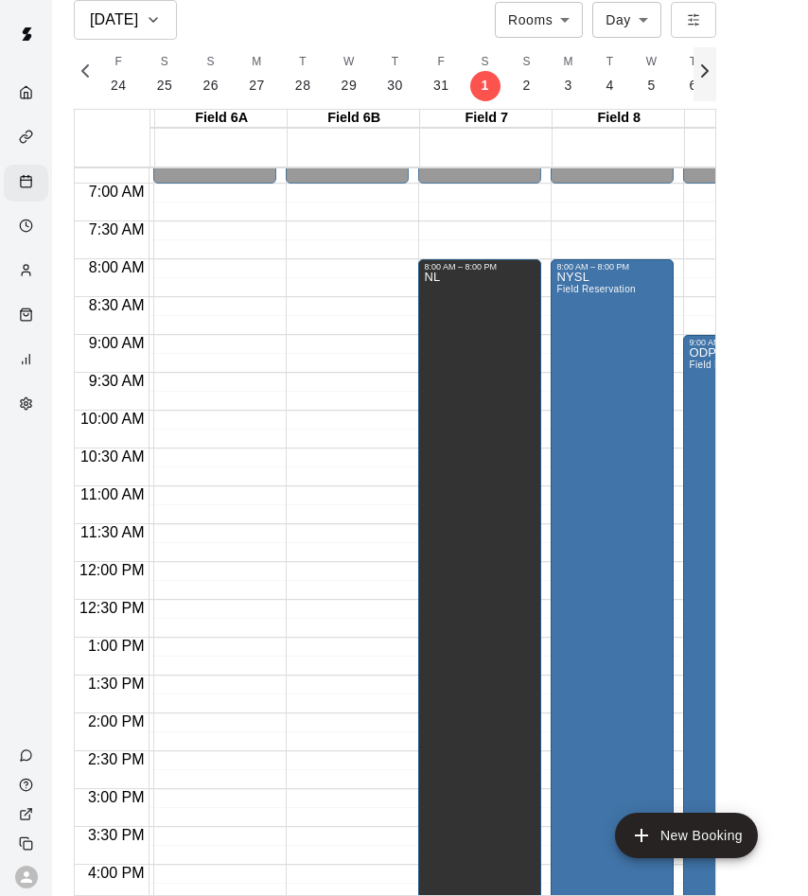
click at [713, 68] on icon "button" at bounding box center [704, 71] width 23 height 23
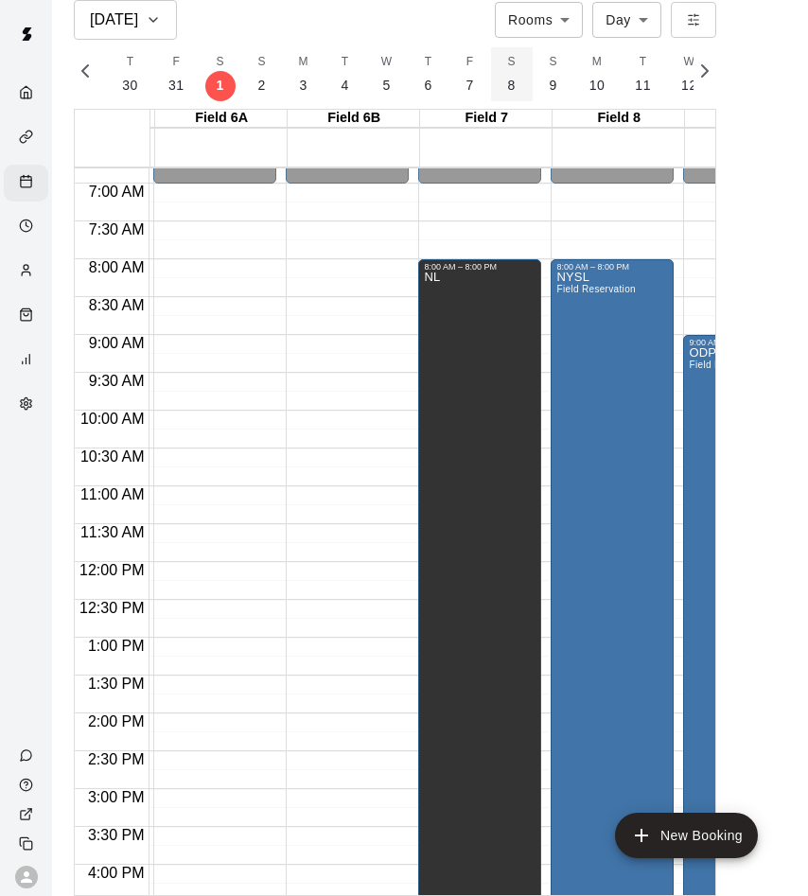
click at [491, 79] on button "S 8" at bounding box center [512, 74] width 42 height 54
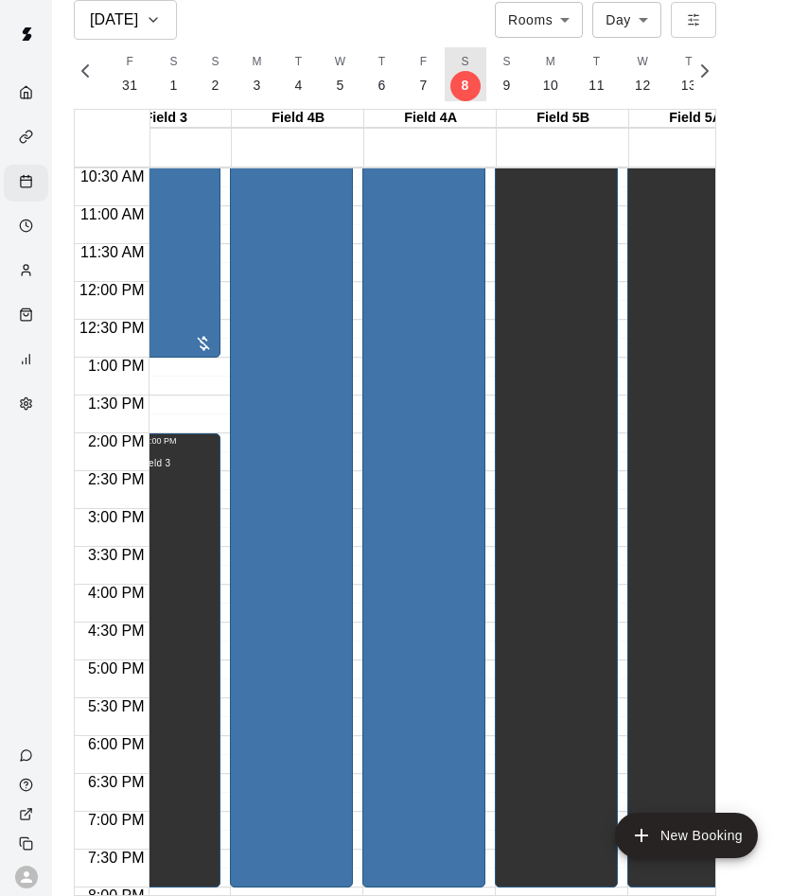
scroll to position [0, 357]
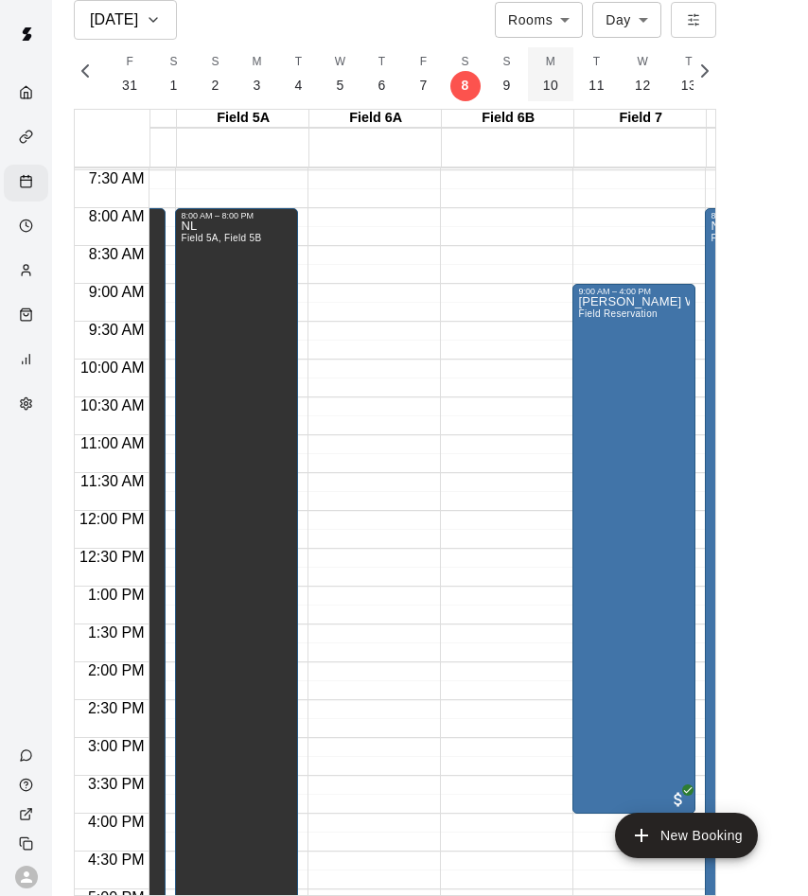
click at [528, 85] on button "M 10" at bounding box center [551, 74] width 46 height 54
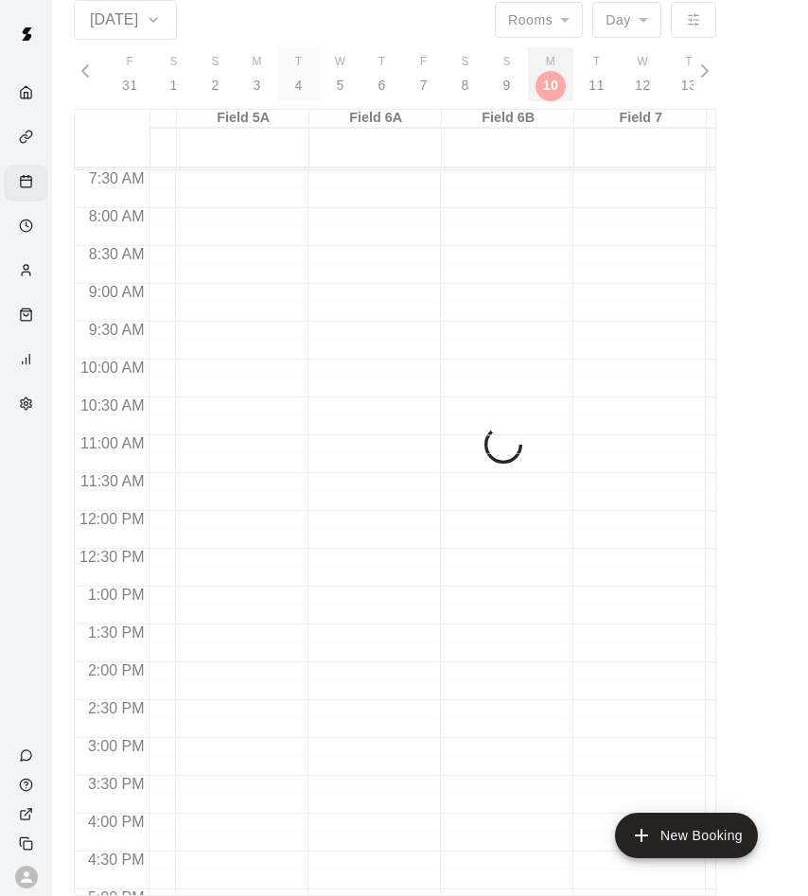
scroll to position [0, 10748]
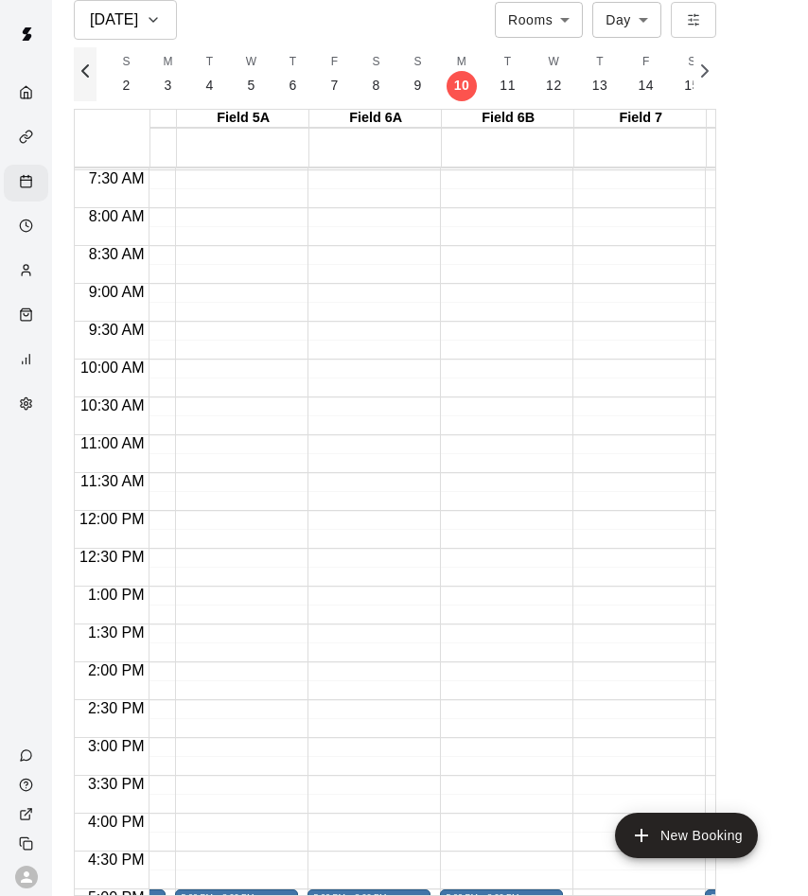
click at [86, 72] on icon "button" at bounding box center [85, 71] width 23 height 23
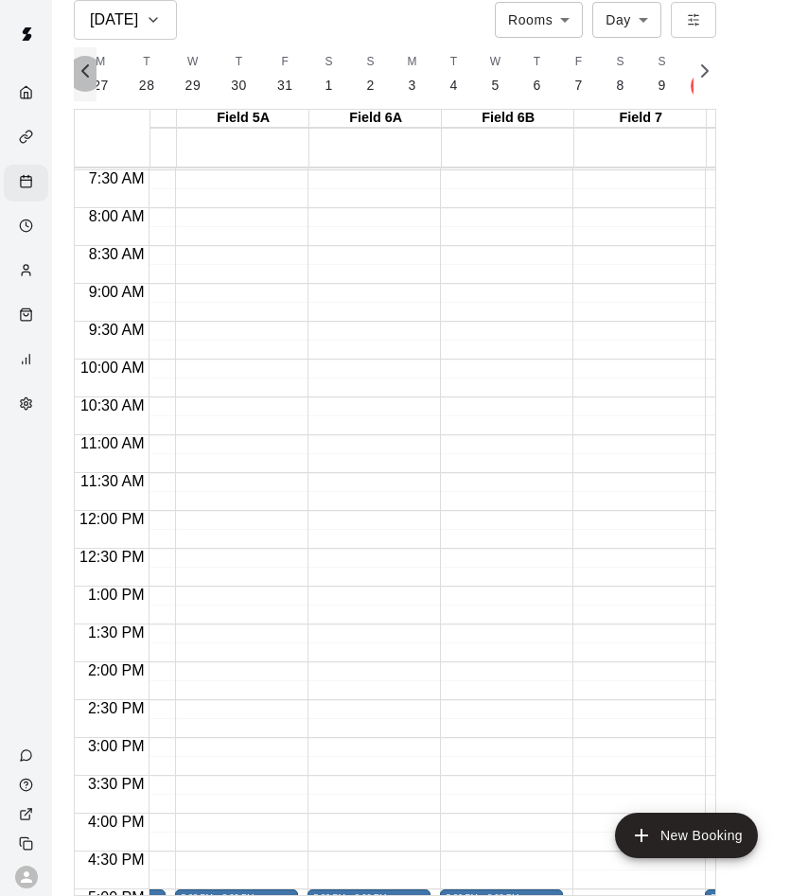
click at [86, 72] on icon "button" at bounding box center [85, 71] width 23 height 23
click at [87, 72] on icon "button" at bounding box center [85, 71] width 23 height 23
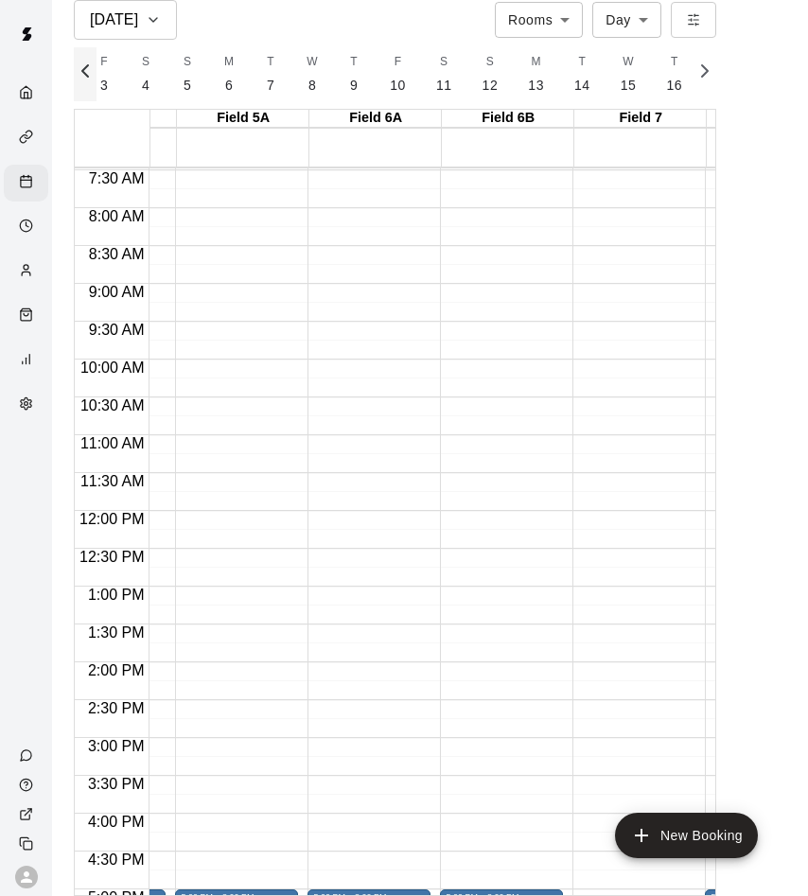
click at [87, 72] on icon "button" at bounding box center [85, 71] width 23 height 23
click at [665, 77] on button "F 10" at bounding box center [662, 74] width 46 height 54
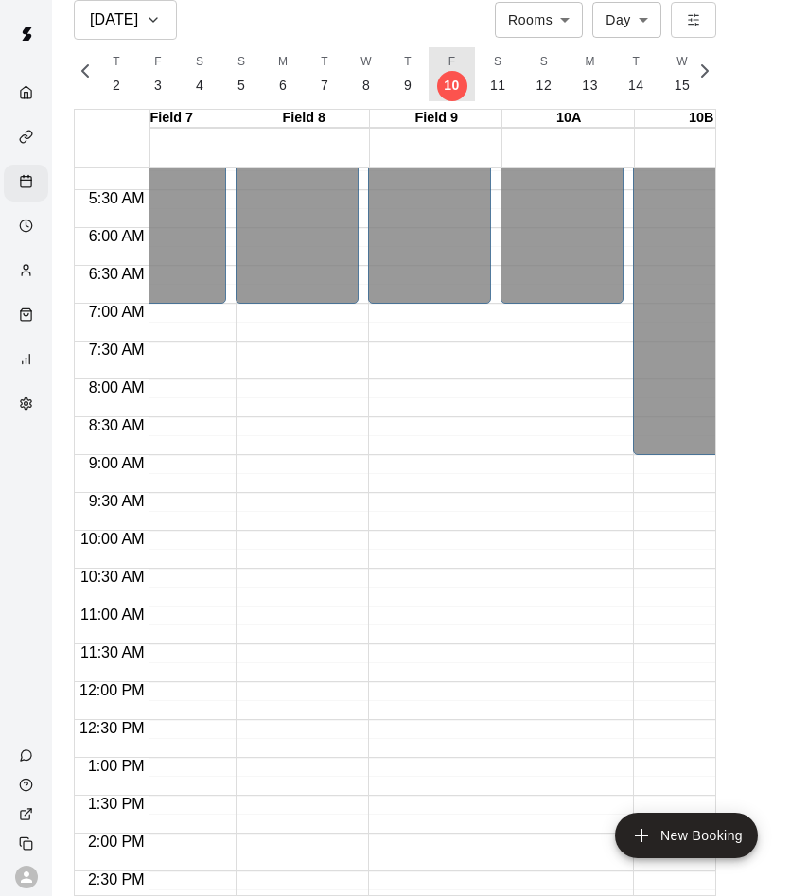
scroll to position [0, 1269]
